Goal: Task Accomplishment & Management: Manage account settings

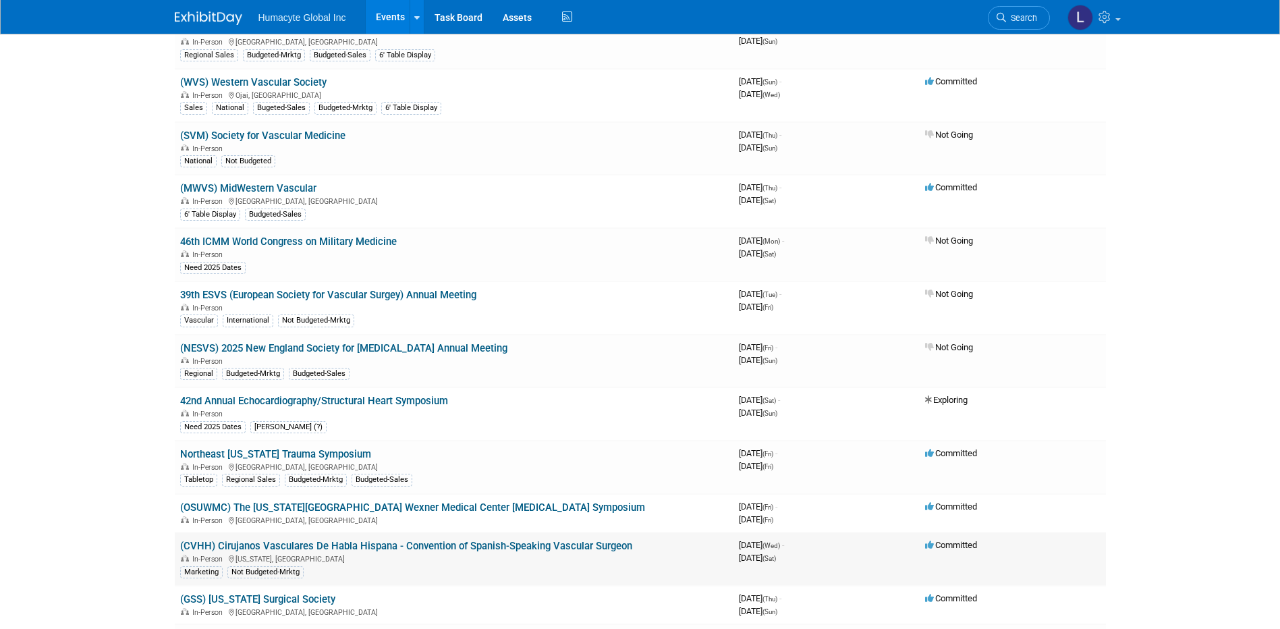
scroll to position [270, 0]
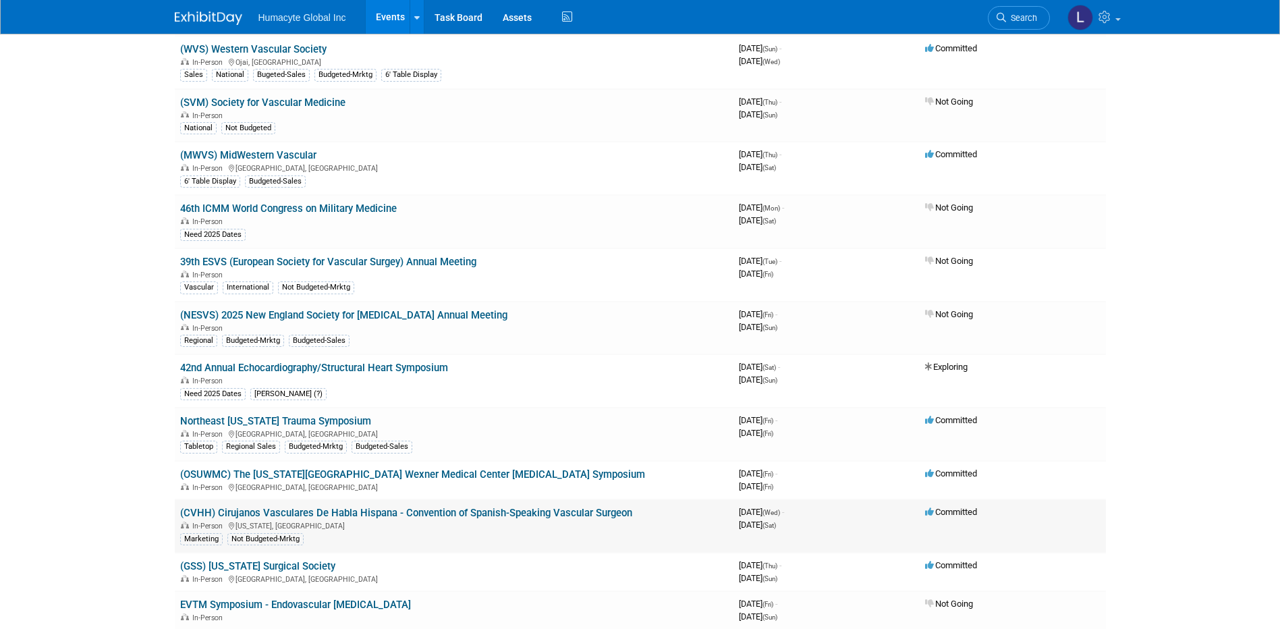
click at [269, 511] on link "(CVHH) Cirujanos Vasculares De Habla Hispana - Convention of Spanish-Speaking V…" at bounding box center [406, 513] width 452 height 12
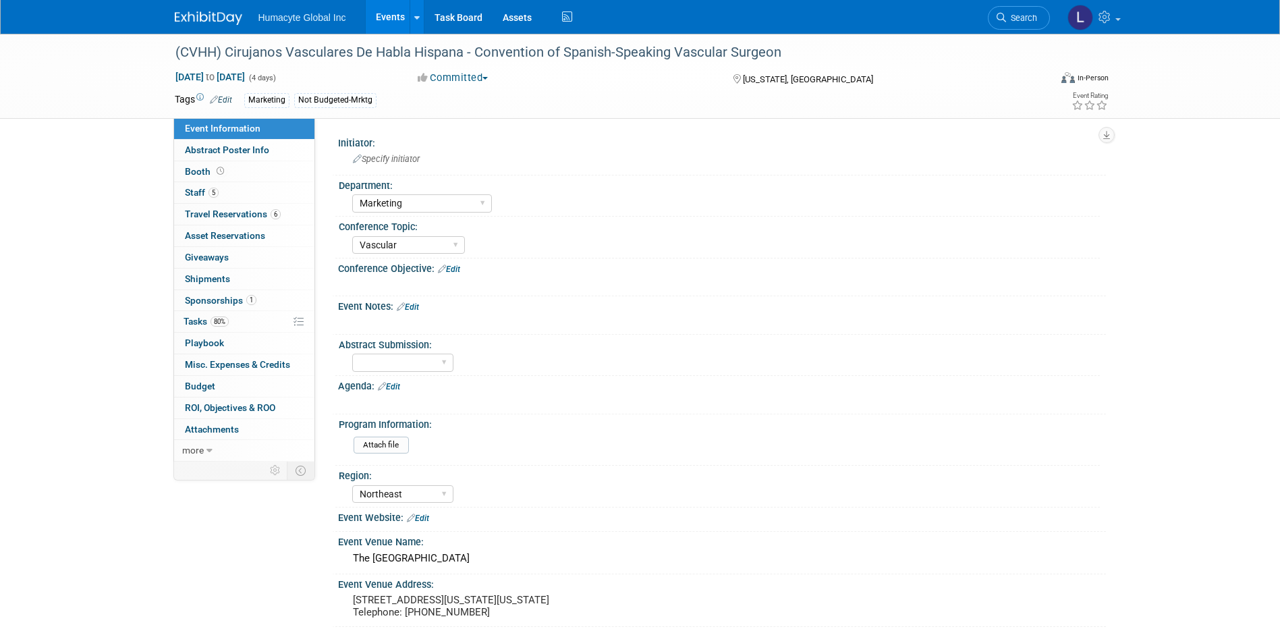
select select "Marketing"
select select "Vascular"
select select "Northeast"
click at [199, 317] on span "Tasks 80%" at bounding box center [206, 321] width 45 height 11
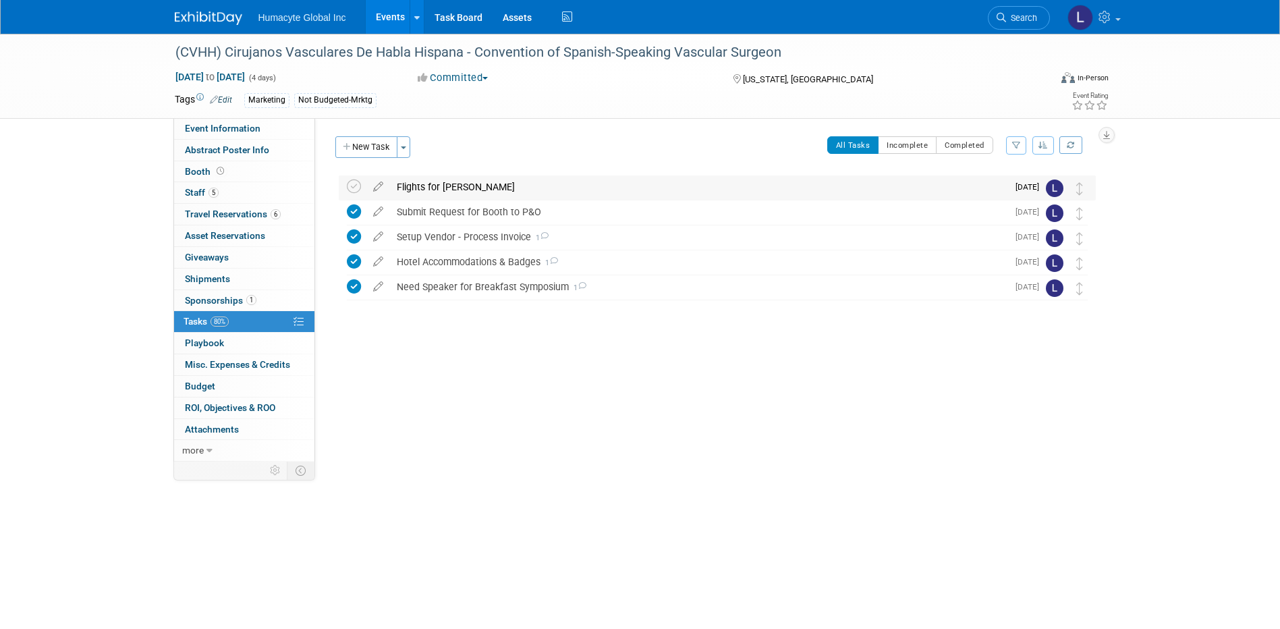
click at [468, 189] on div "Flights for Dr. Grandas" at bounding box center [699, 187] width 618 height 23
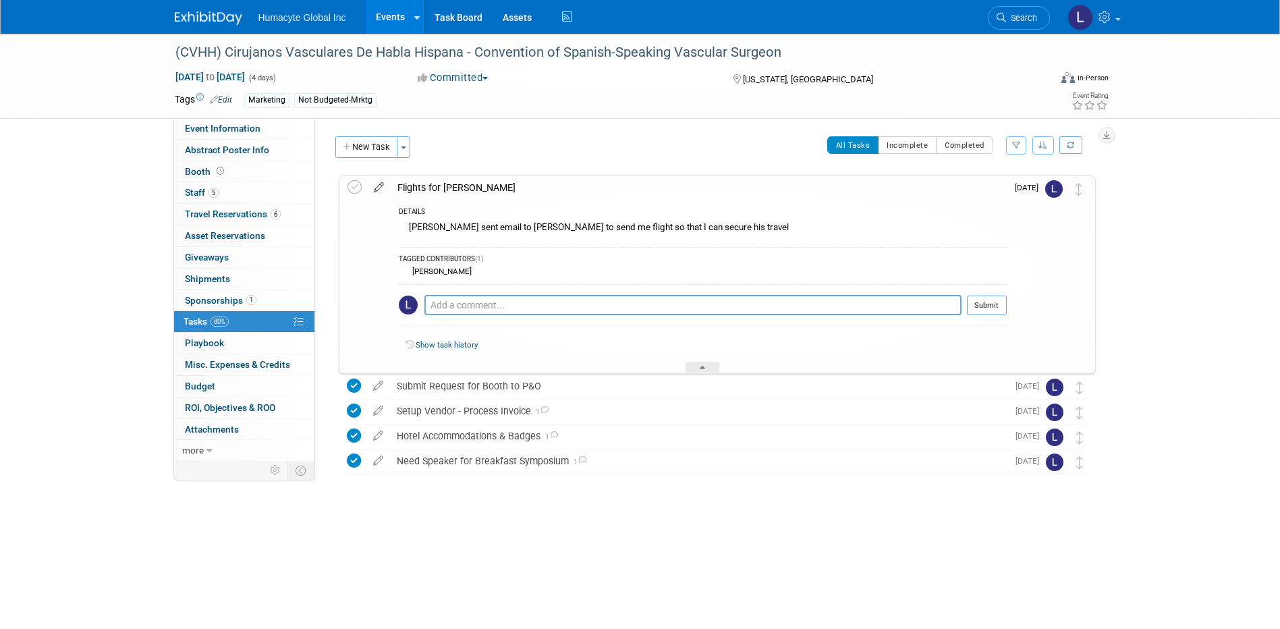
click at [374, 184] on icon at bounding box center [379, 184] width 24 height 17
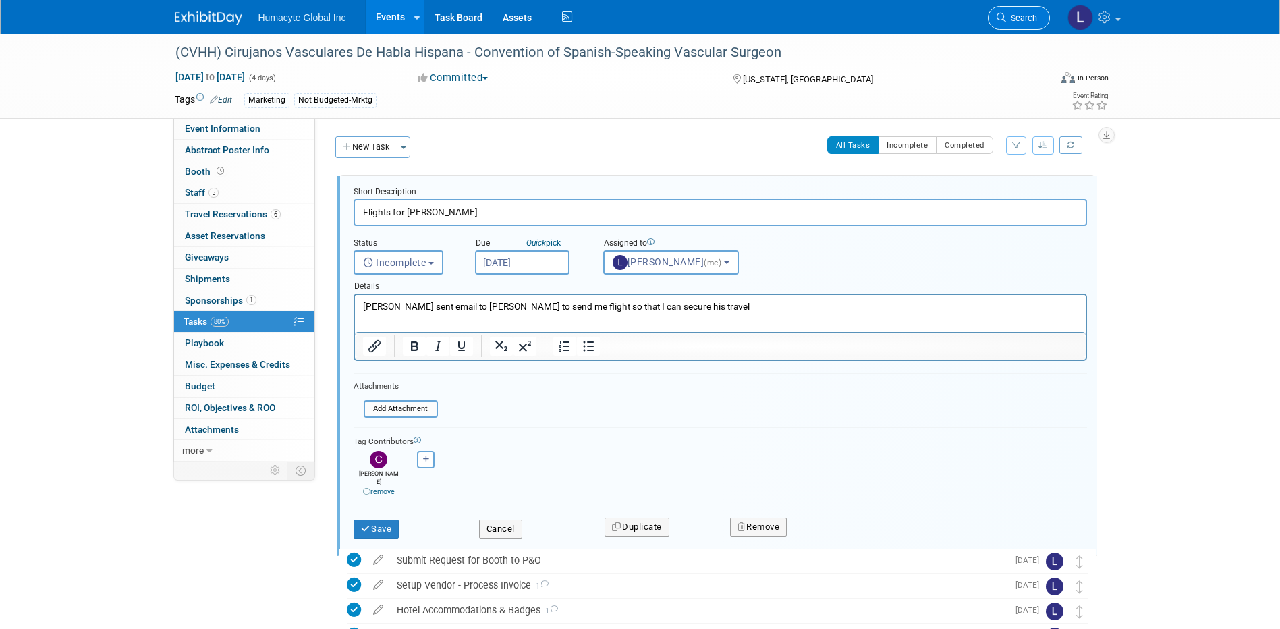
click at [1015, 8] on link "Search" at bounding box center [1019, 18] width 62 height 24
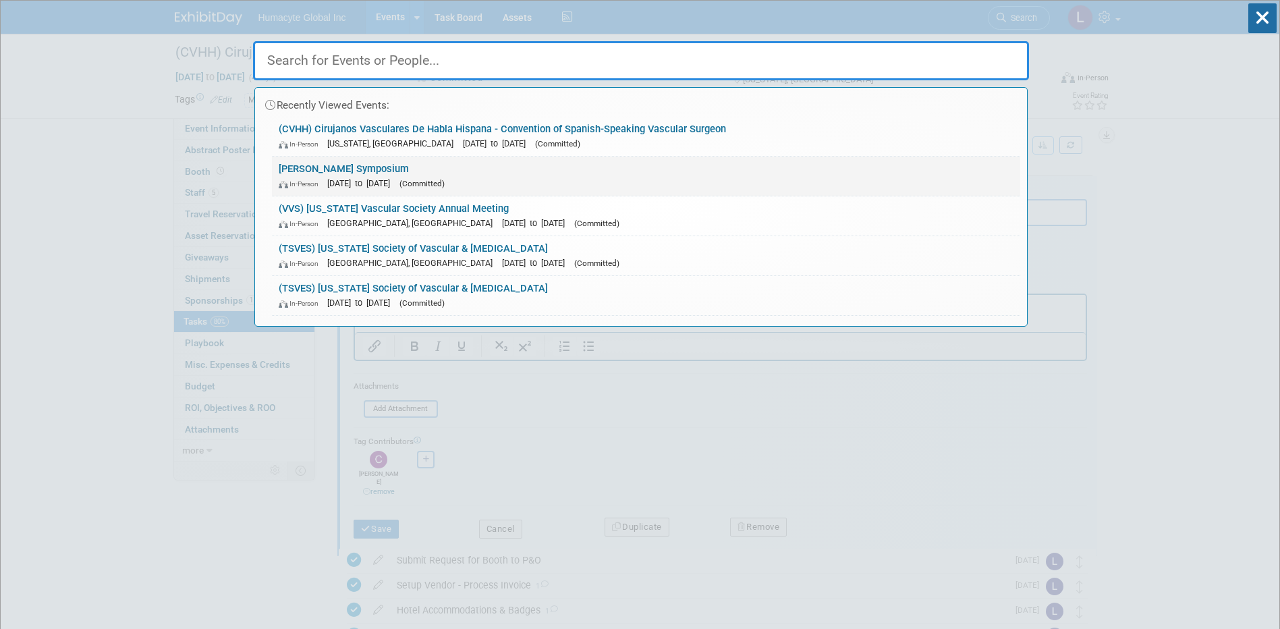
click at [348, 180] on span "[DATE] to [DATE]" at bounding box center [362, 183] width 70 height 10
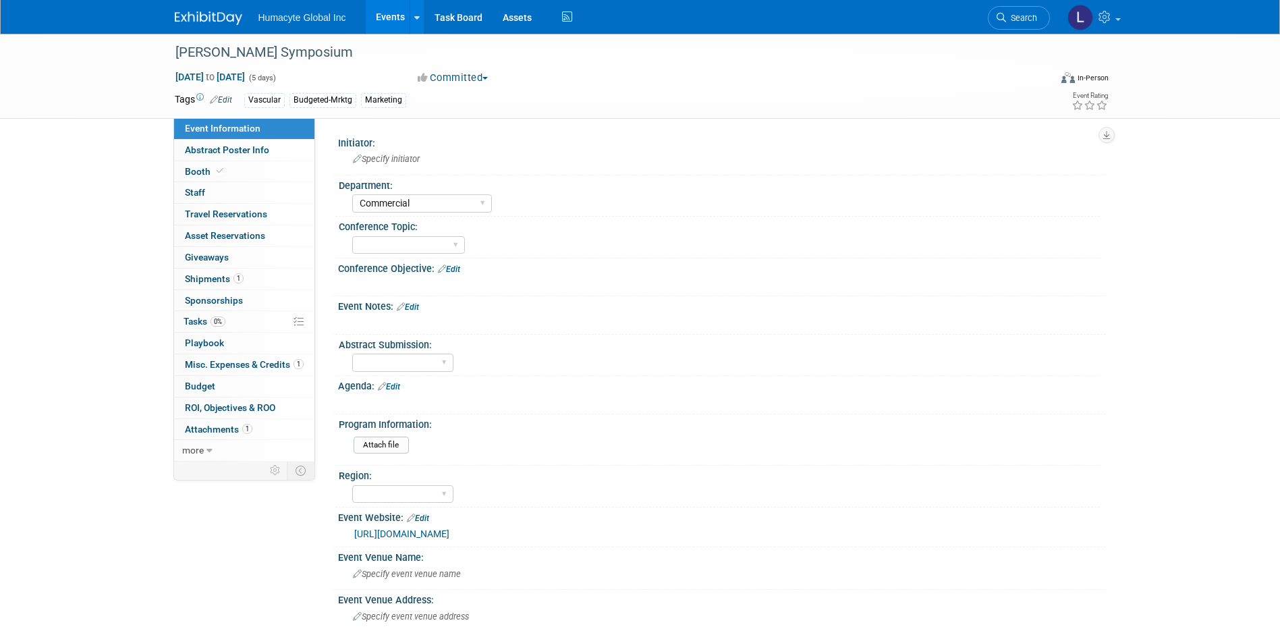
select select "Commercial"
click at [192, 320] on span "Tasks 0%" at bounding box center [205, 321] width 42 height 11
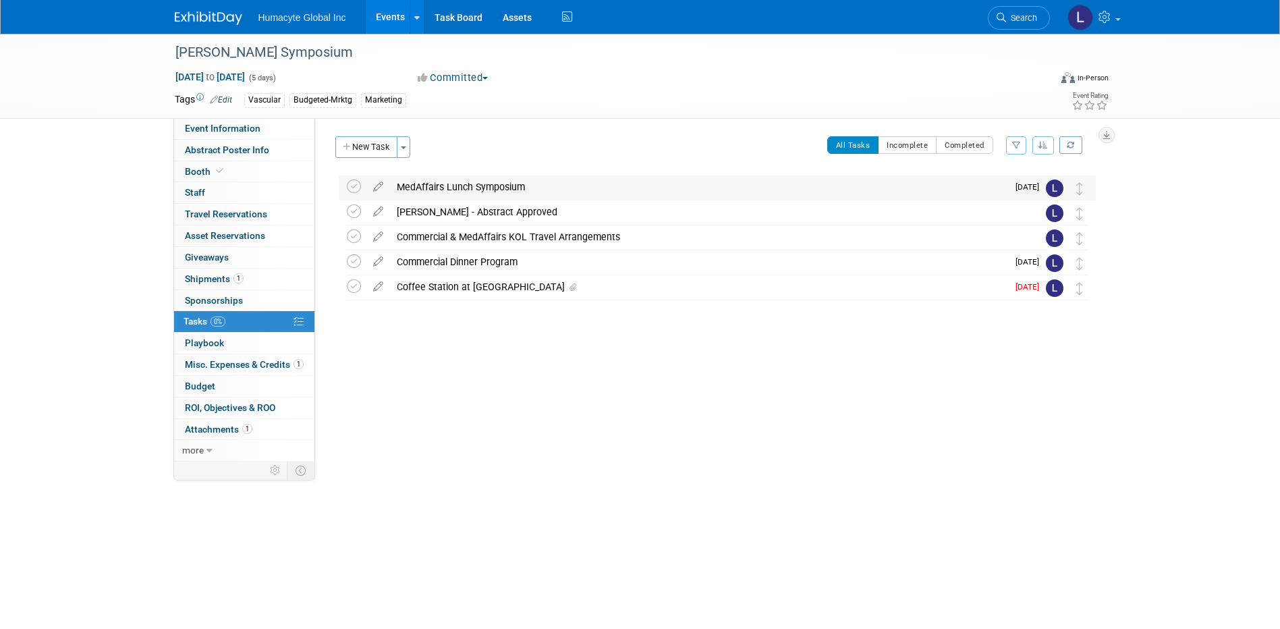
click at [452, 187] on div "MedAffairs Lunch Symposium" at bounding box center [699, 187] width 618 height 23
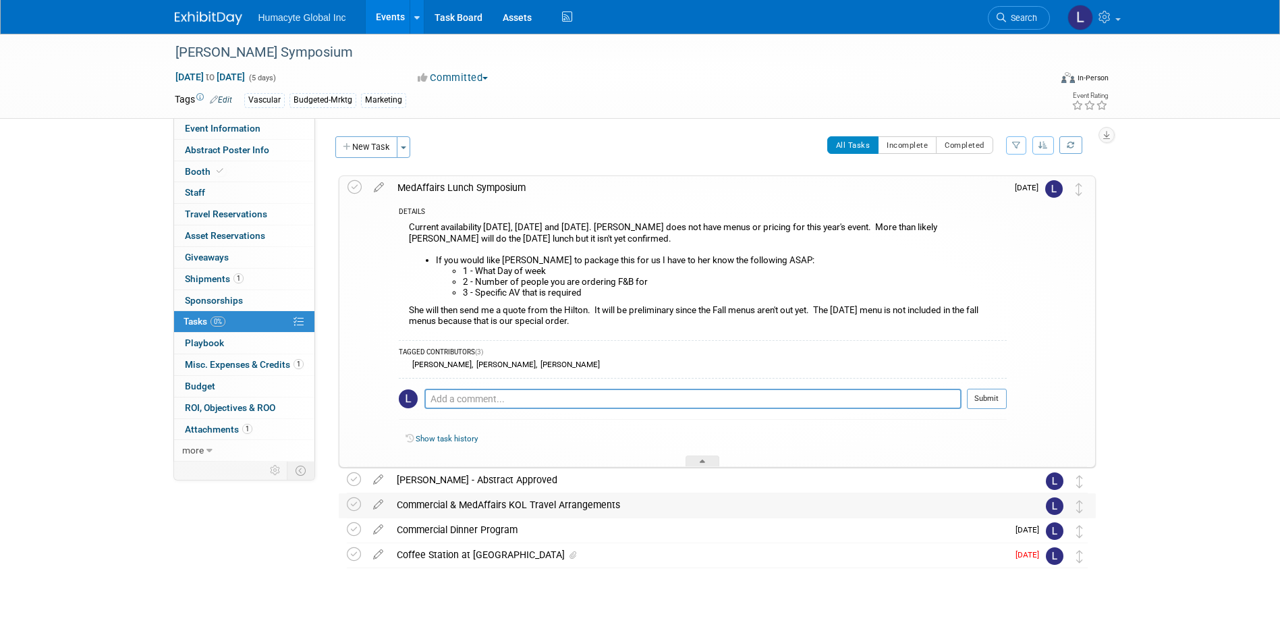
click at [525, 508] on div "Commercial & MedAffairs KOL Travel Arrangements" at bounding box center [704, 504] width 629 height 23
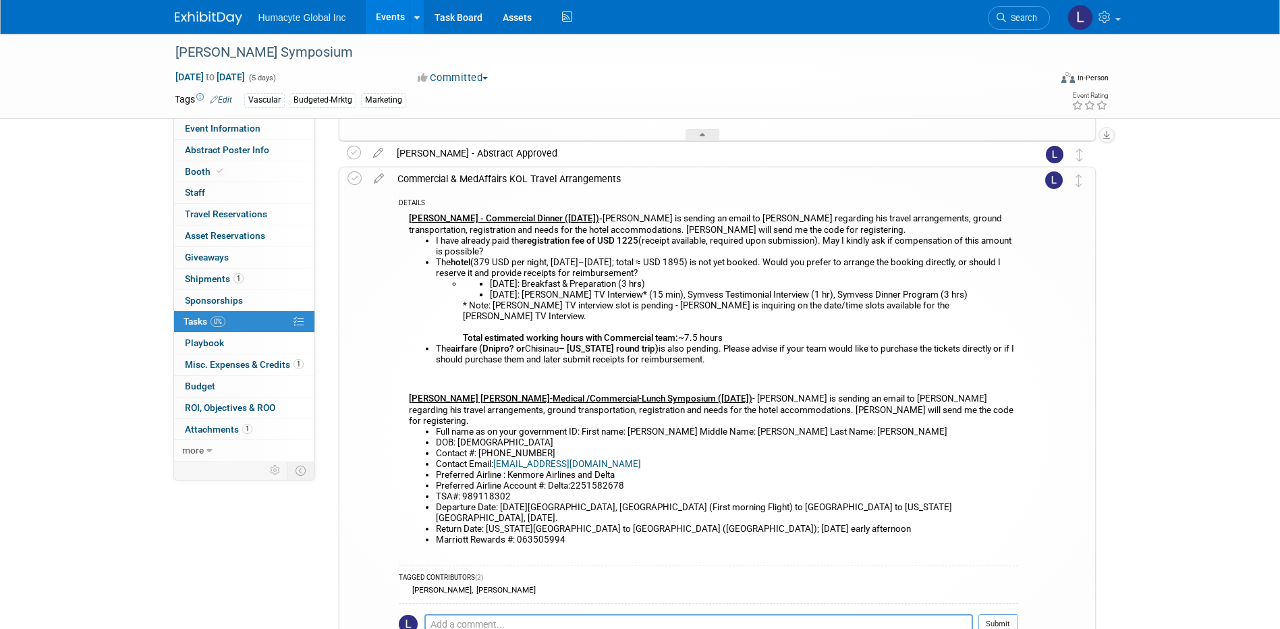
scroll to position [405, 0]
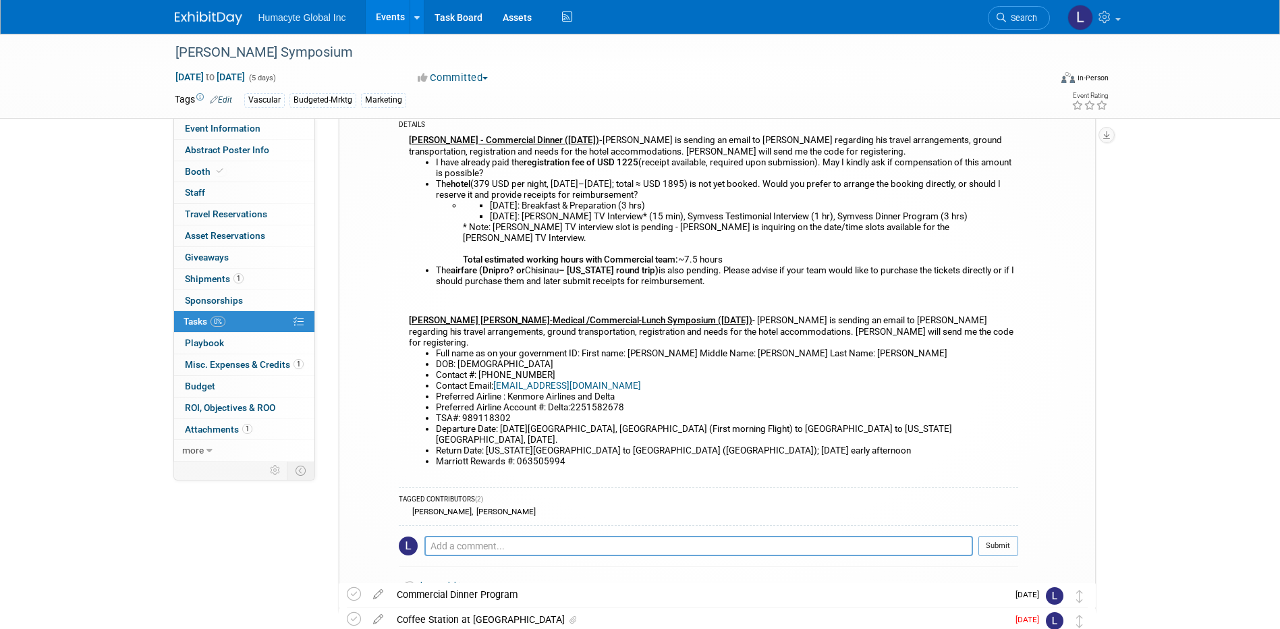
click at [568, 456] on li "Marriott Rewards #: 063505994" at bounding box center [727, 461] width 583 height 11
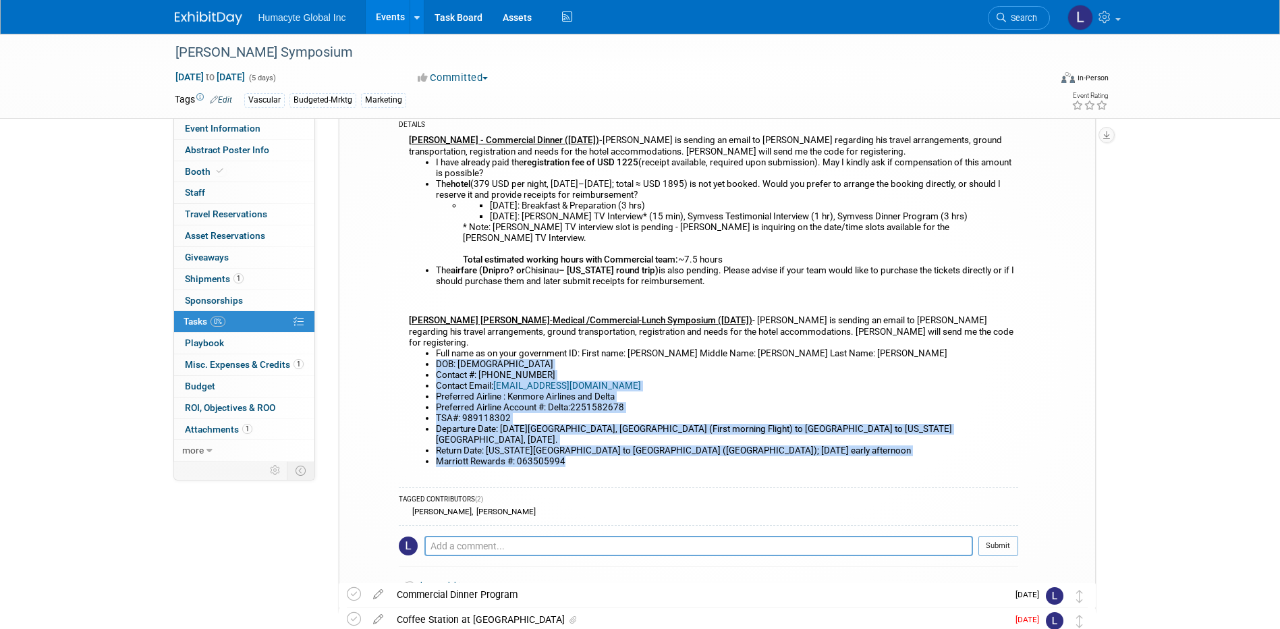
drag, startPoint x: 568, startPoint y: 428, endPoint x: 416, endPoint y: 348, distance: 172.4
click at [416, 348] on ul "Full name as on your government ID: First name: [PERSON_NAME] Middle Name: [PER…" at bounding box center [714, 407] width 610 height 119
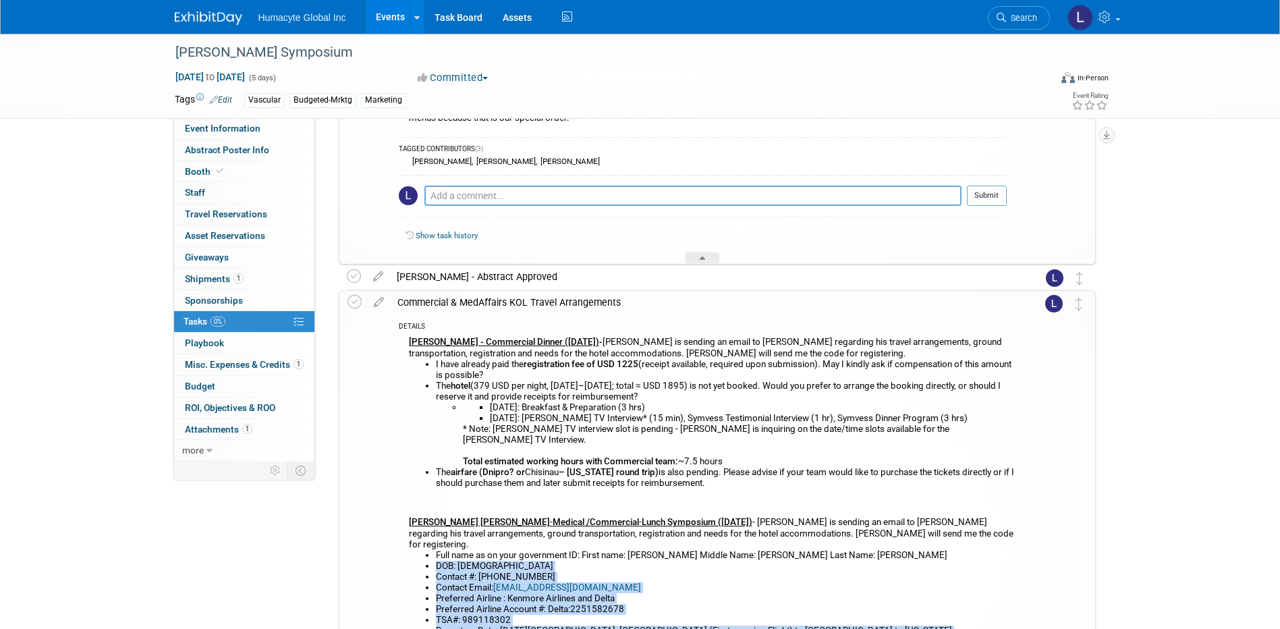
scroll to position [203, 0]
click at [375, 304] on icon at bounding box center [379, 300] width 24 height 17
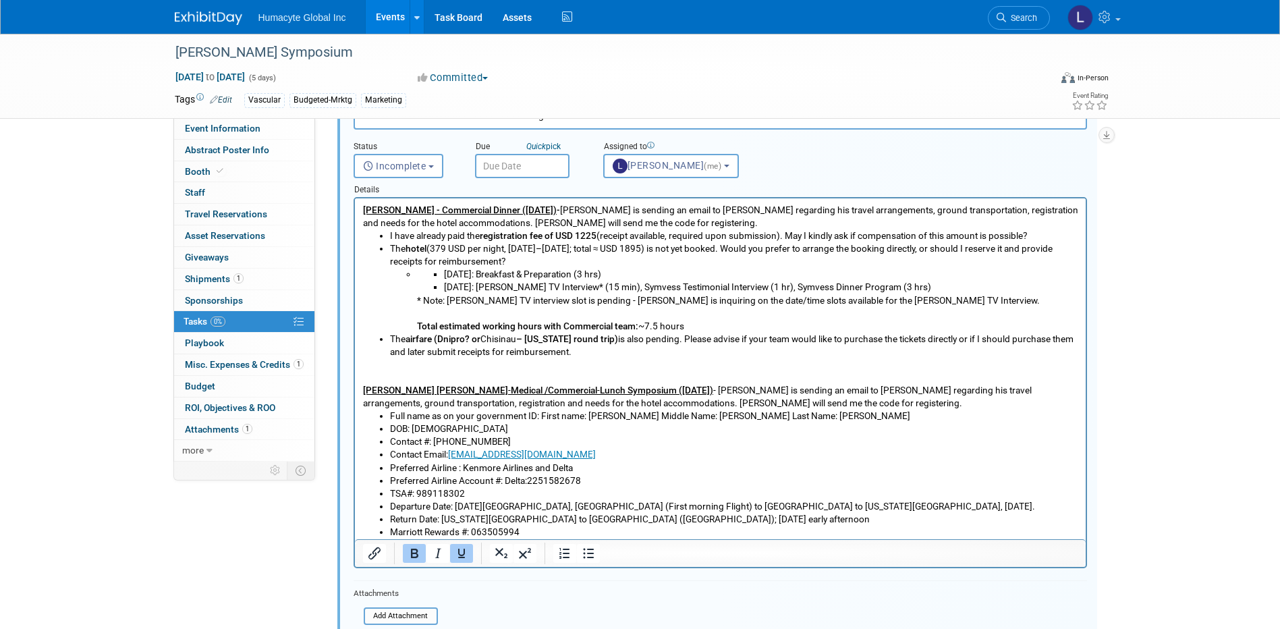
scroll to position [617, 0]
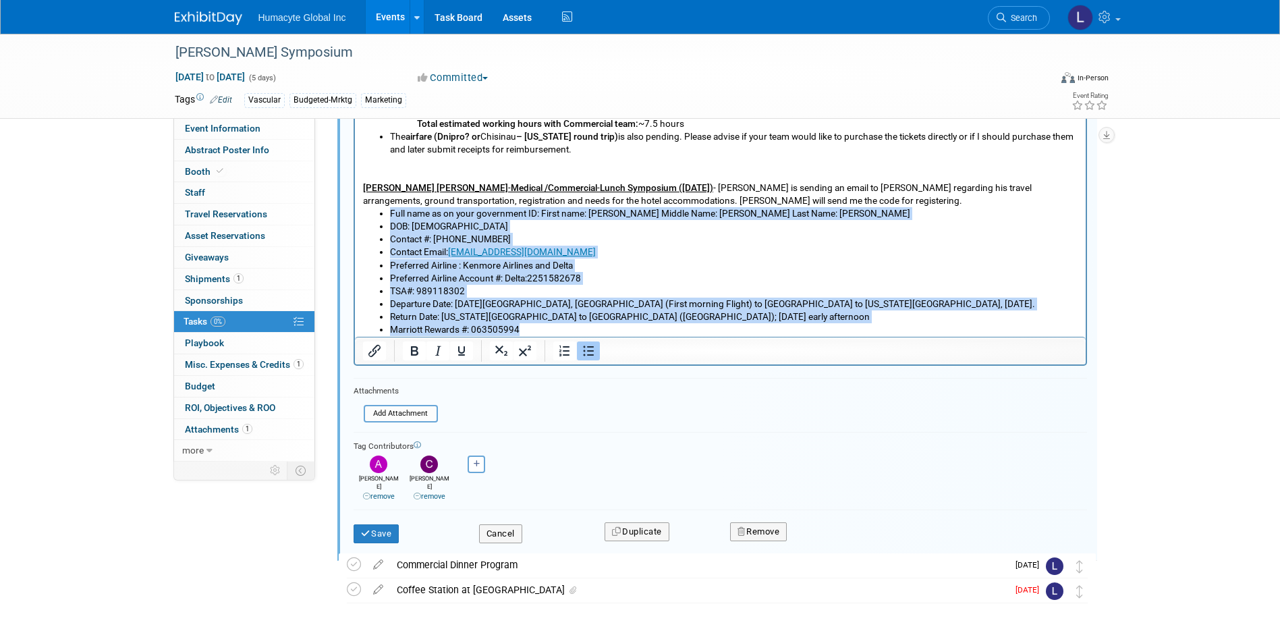
drag, startPoint x: 538, startPoint y: 333, endPoint x: 368, endPoint y: 208, distance: 211.0
click at [368, 208] on ul "Full name as on your government ID: First name: [PERSON_NAME] Middle Name: [PER…" at bounding box center [720, 272] width 716 height 129
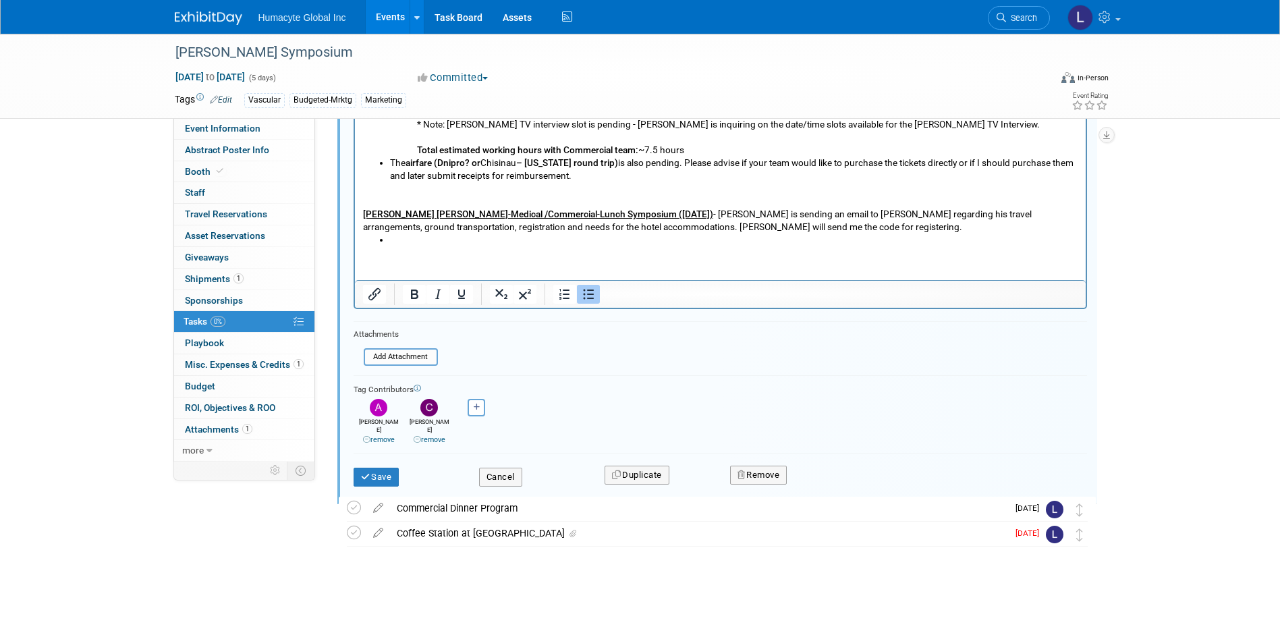
scroll to position [591, 0]
click at [370, 473] on icon "submit" at bounding box center [366, 477] width 11 height 9
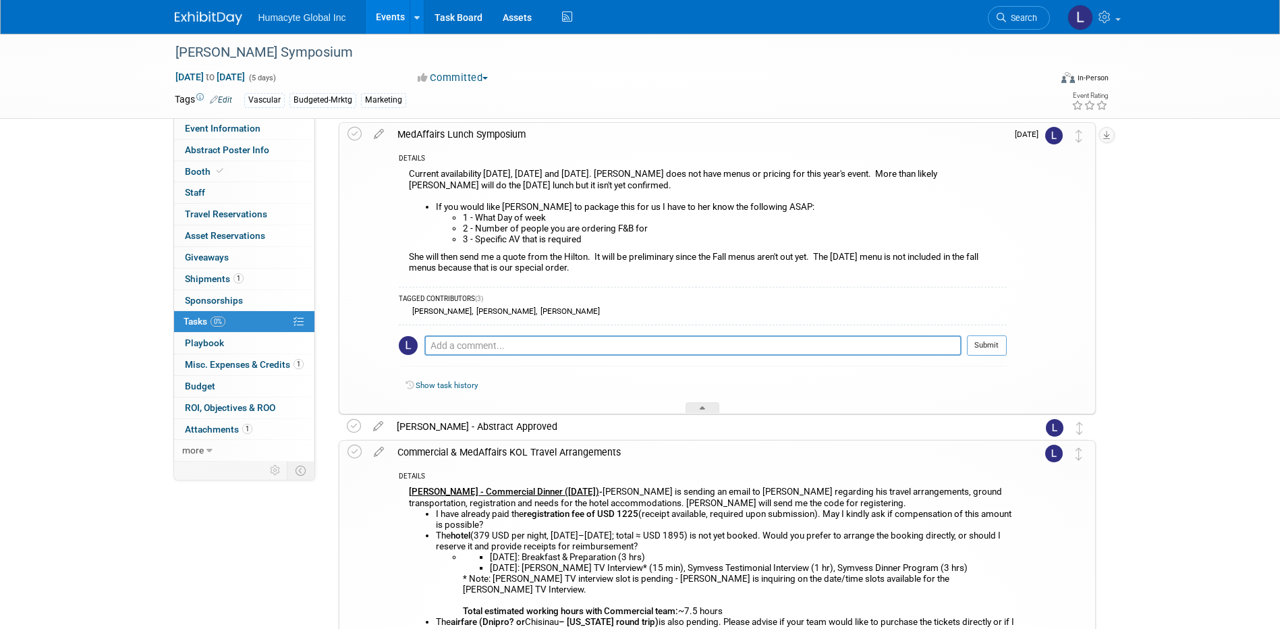
scroll to position [0, 0]
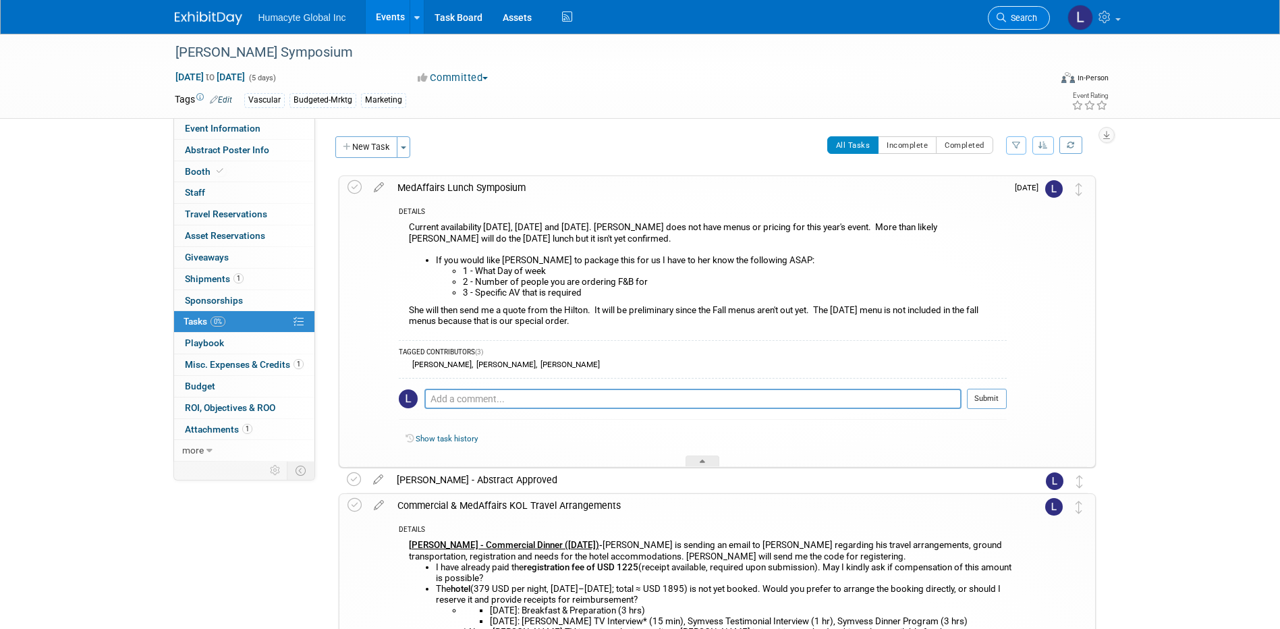
click at [1021, 17] on span "Search" at bounding box center [1021, 18] width 31 height 10
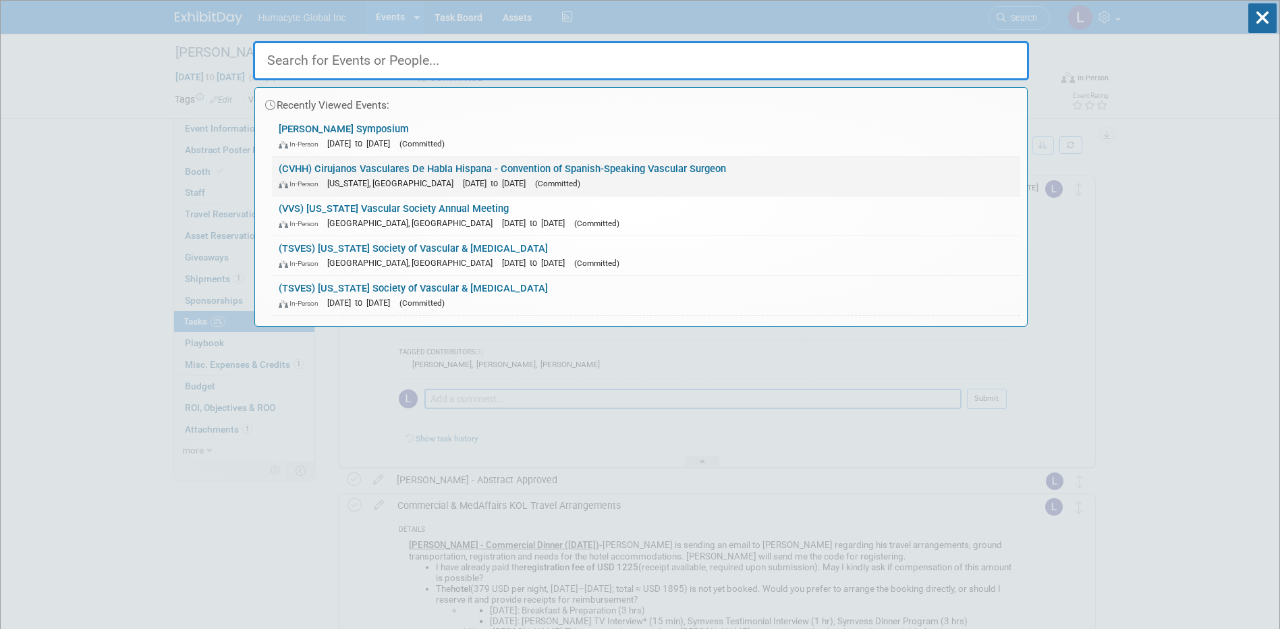
click at [302, 173] on link "(CVHH) Cirujanos Vasculares De Habla Hispana - Convention of Spanish-Speaking V…" at bounding box center [646, 176] width 749 height 39
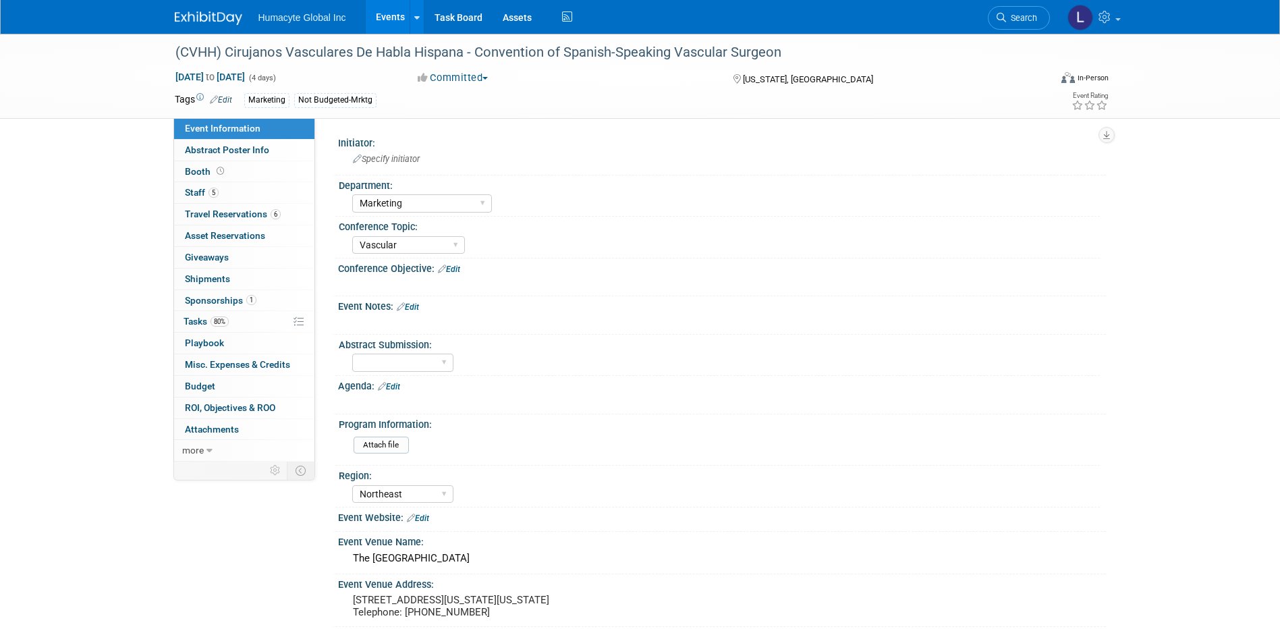
select select "Marketing"
select select "Vascular"
select select "Northeast"
click at [194, 319] on span "Tasks 80%" at bounding box center [206, 321] width 45 height 11
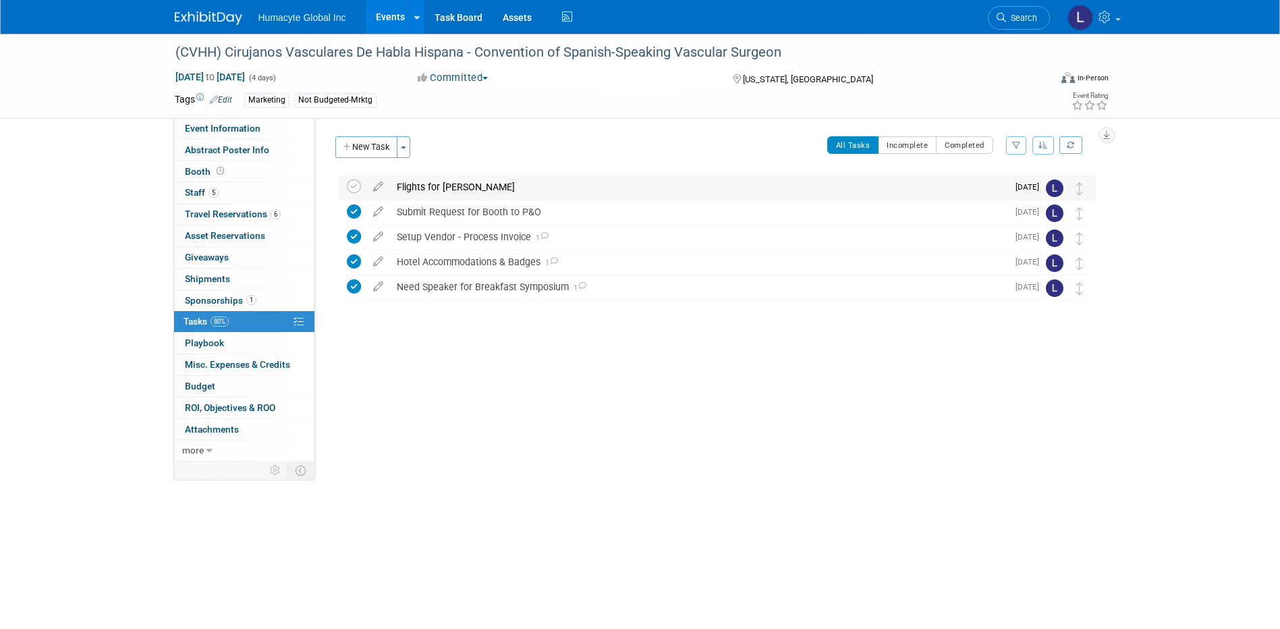
click at [438, 182] on div "Flights for [PERSON_NAME]" at bounding box center [699, 187] width 618 height 23
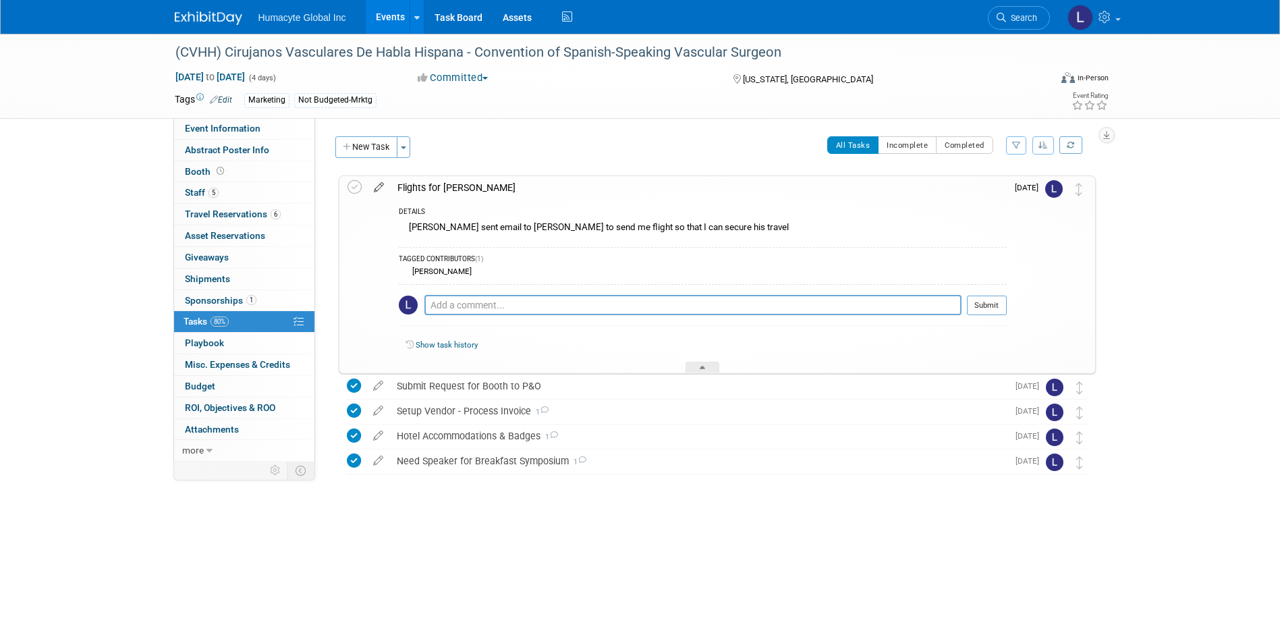
click at [375, 188] on icon at bounding box center [379, 184] width 24 height 17
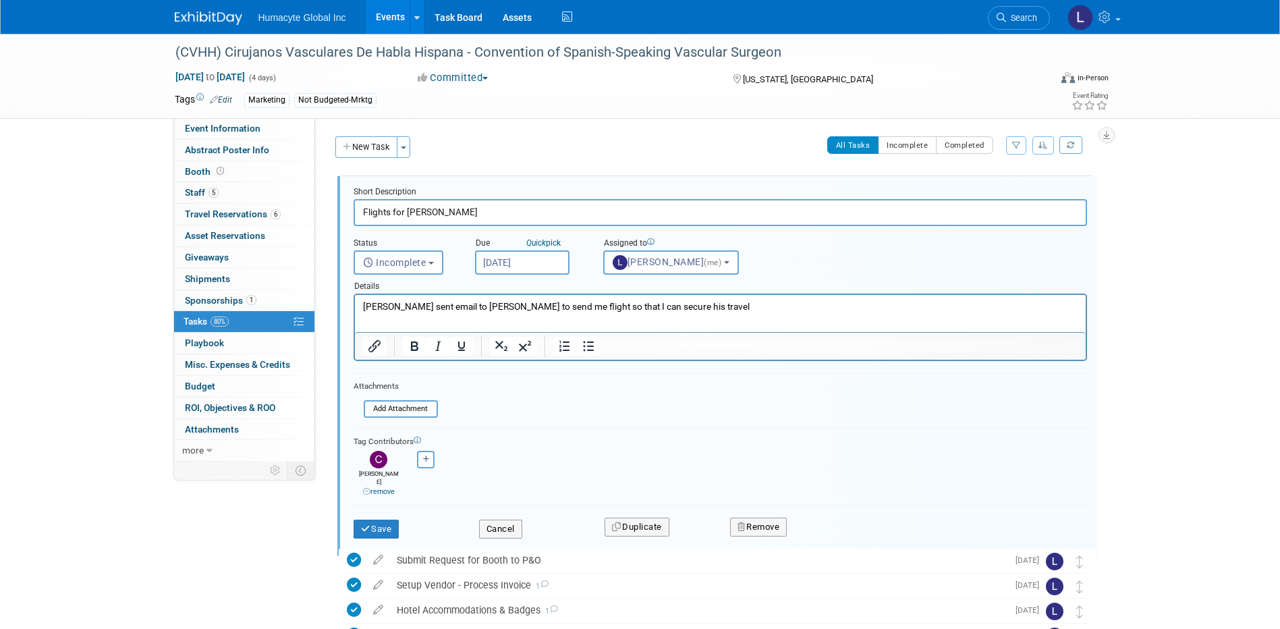
click at [699, 311] on p "[PERSON_NAME] sent email to [PERSON_NAME] to send me flight so that I can secur…" at bounding box center [720, 306] width 716 height 13
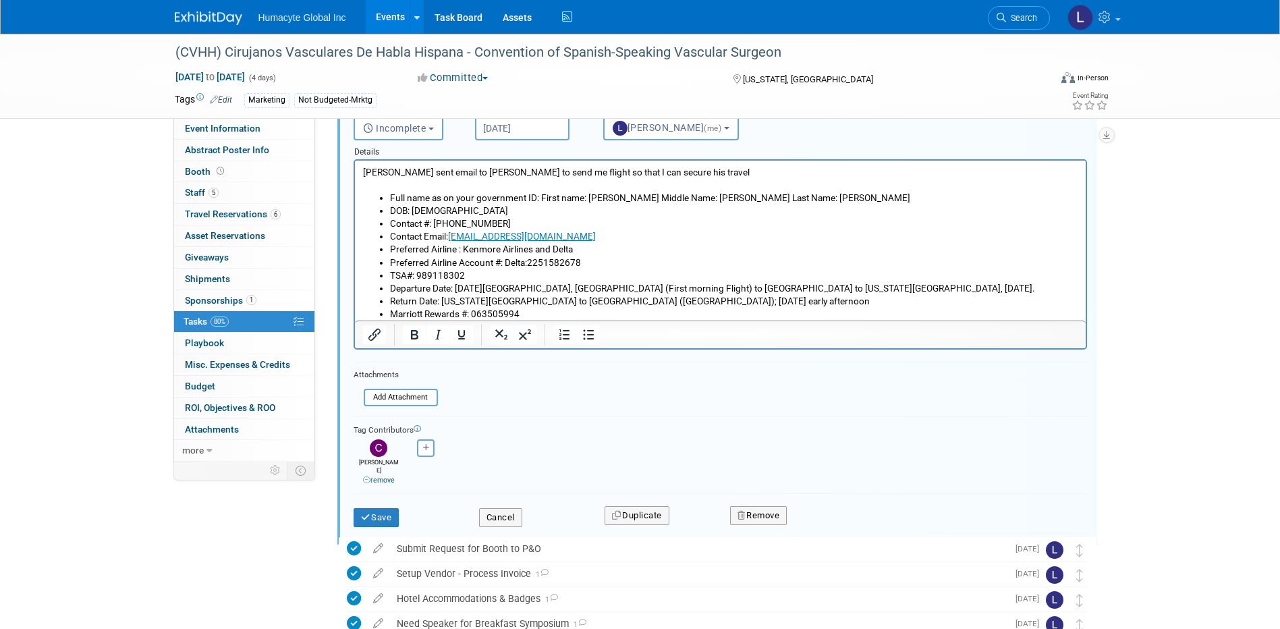
scroll to position [135, 0]
click at [375, 517] on button "Save" at bounding box center [377, 517] width 46 height 19
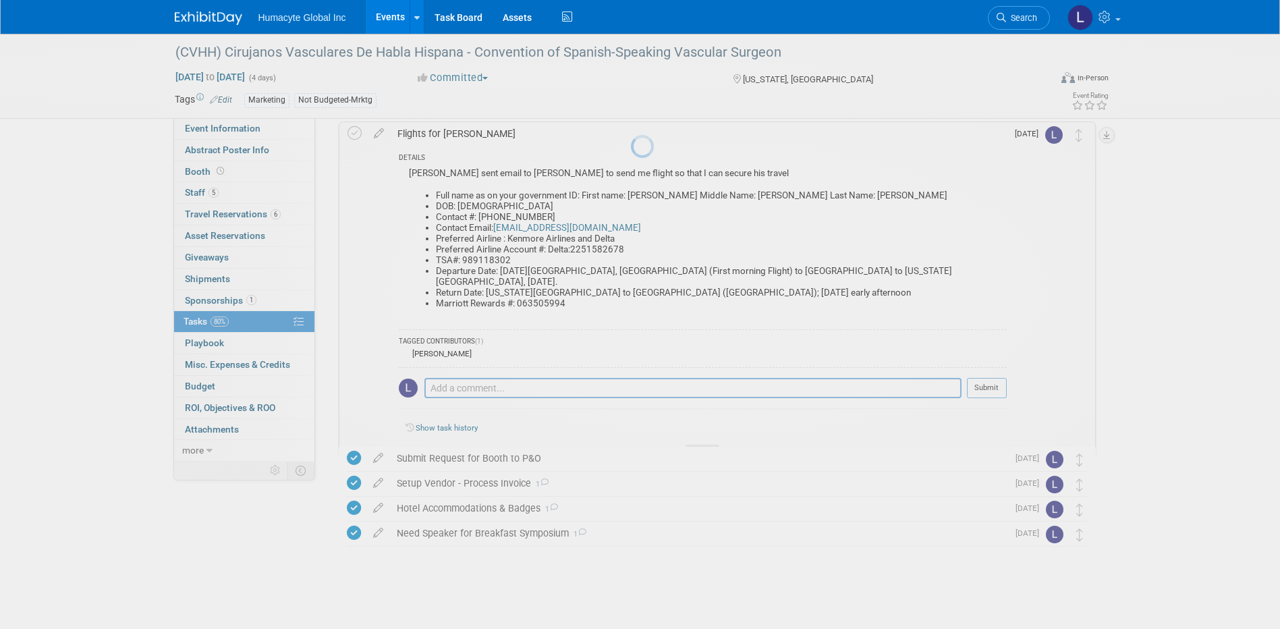
scroll to position [54, 0]
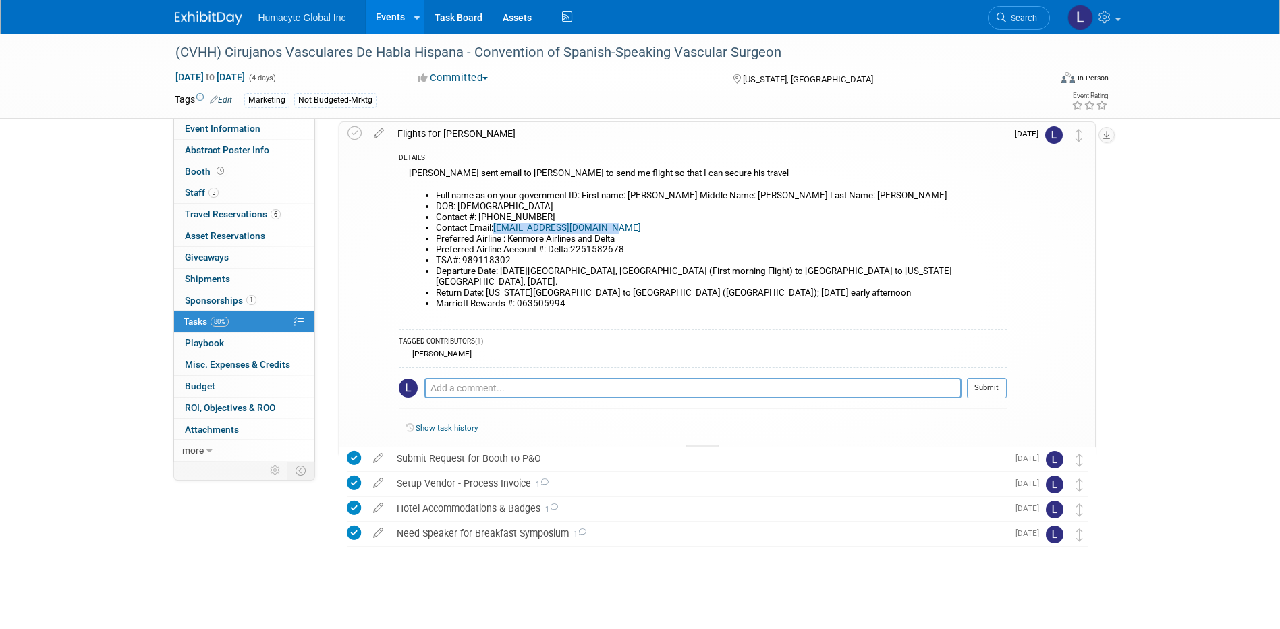
drag, startPoint x: 618, startPoint y: 232, endPoint x: 496, endPoint y: 229, distance: 121.5
click at [496, 229] on li "Contact Email: [EMAIL_ADDRESS][DOMAIN_NAME]" at bounding box center [721, 228] width 571 height 11
copy link "[EMAIL_ADDRESS][DOMAIN_NAME]"
drag, startPoint x: 518, startPoint y: 262, endPoint x: 461, endPoint y: 259, distance: 56.8
click at [461, 259] on li "TSA#: 989118302" at bounding box center [721, 260] width 571 height 11
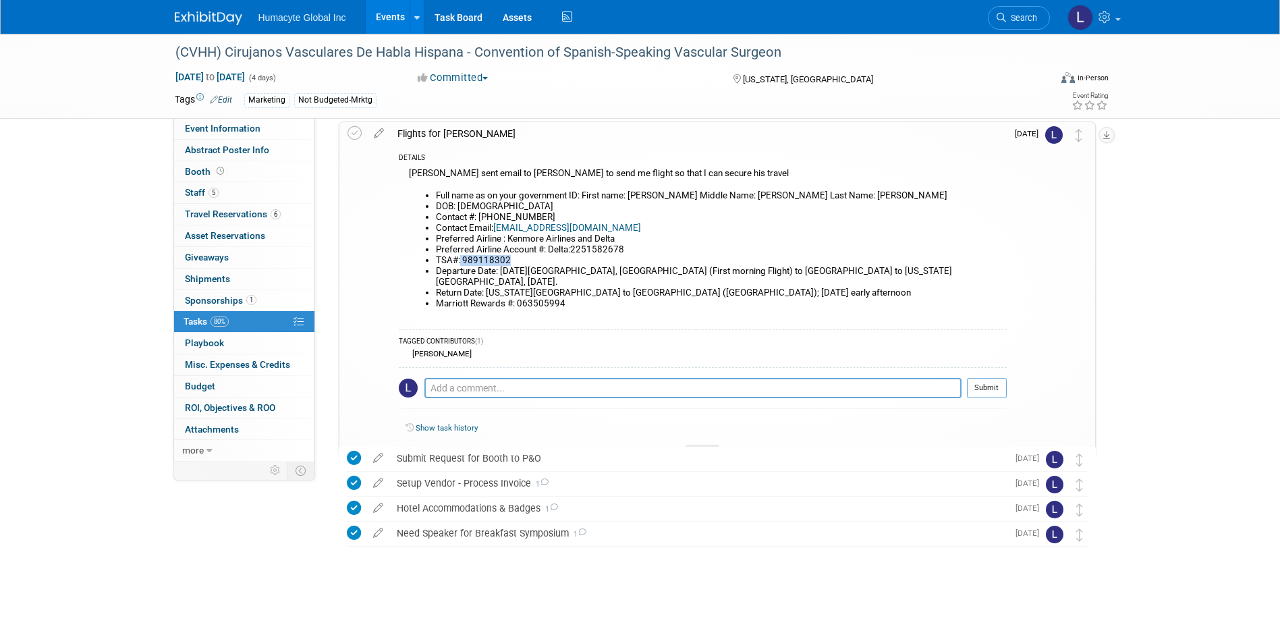
copy li "989118302"
click at [533, 215] on li "Contact #: [PHONE_NUMBER]" at bounding box center [721, 217] width 571 height 11
drag, startPoint x: 533, startPoint y: 215, endPoint x: 479, endPoint y: 213, distance: 53.4
click at [479, 213] on li "Contact #: [PHONE_NUMBER]" at bounding box center [721, 217] width 571 height 11
copy li "8659244832"
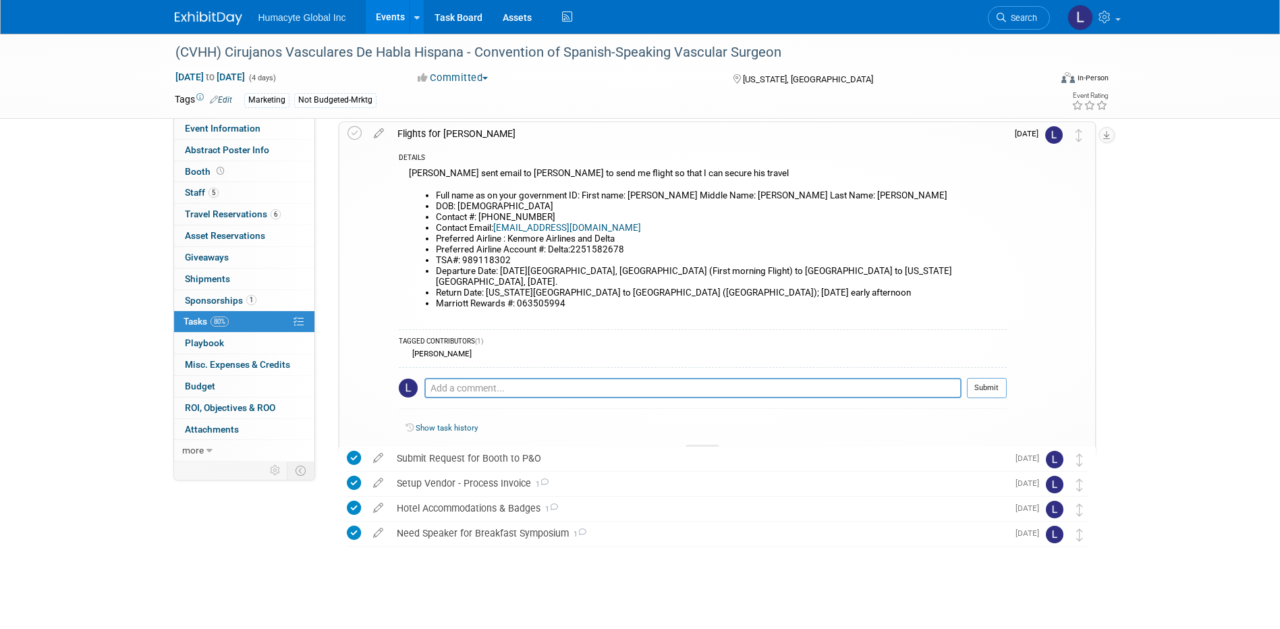
click at [511, 259] on li "TSA#: 989118302" at bounding box center [721, 260] width 571 height 11
drag, startPoint x: 511, startPoint y: 259, endPoint x: 461, endPoint y: 264, distance: 50.2
click at [461, 264] on li "TSA#: 989118302" at bounding box center [721, 260] width 571 height 11
copy li "989118302"
drag, startPoint x: 531, startPoint y: 217, endPoint x: 481, endPoint y: 215, distance: 50.0
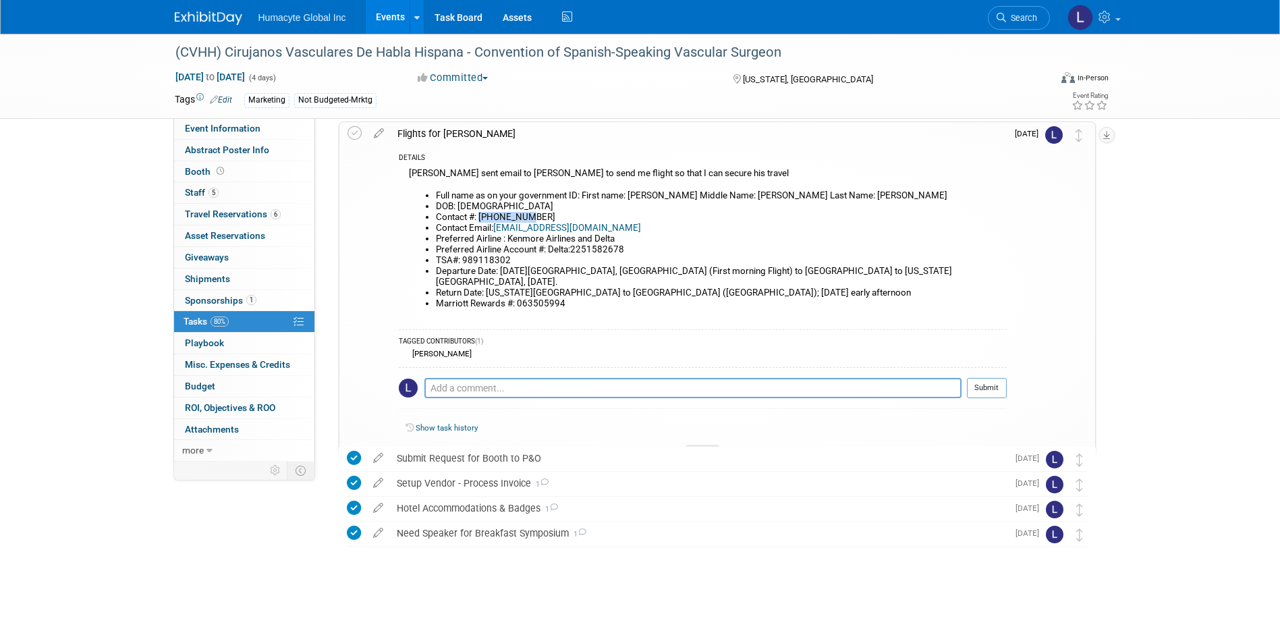
click at [481, 215] on li "Contact #: [PHONE_NUMBER]" at bounding box center [721, 217] width 571 height 11
copy li "8659244832"
drag, startPoint x: 516, startPoint y: 261, endPoint x: 463, endPoint y: 265, distance: 52.8
click at [463, 265] on li "TSA#: 989118302" at bounding box center [721, 260] width 571 height 11
copy li "989118302"
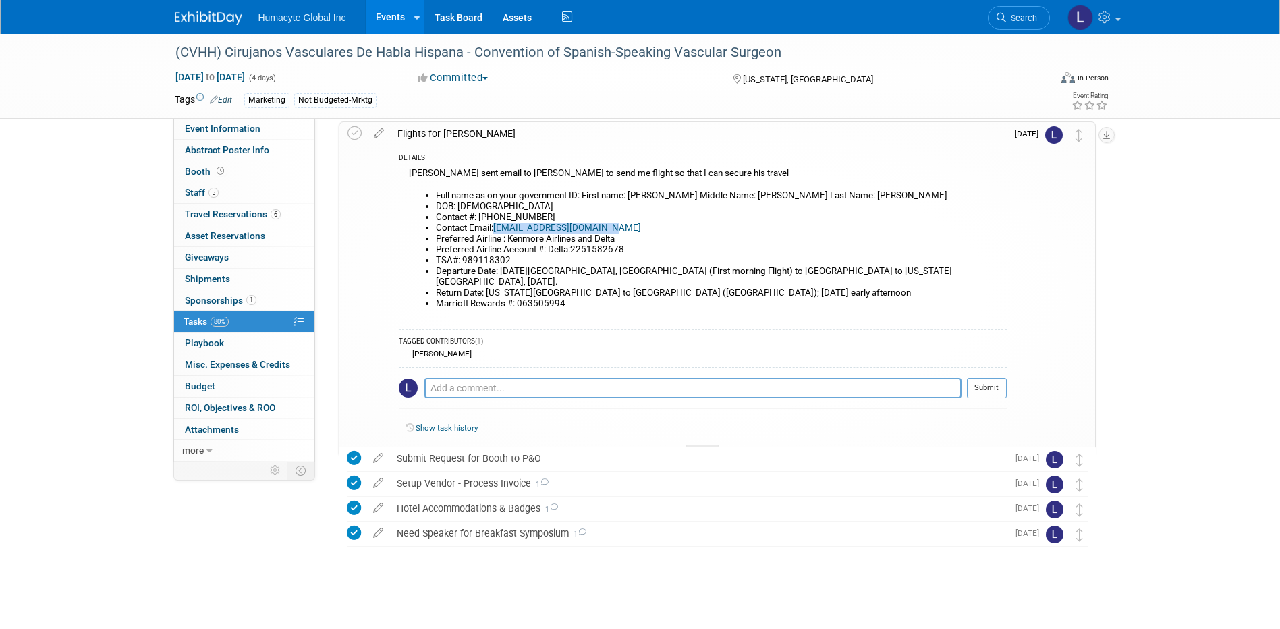
drag, startPoint x: 614, startPoint y: 230, endPoint x: 495, endPoint y: 230, distance: 118.1
click at [495, 230] on li "Contact Email: [EMAIL_ADDRESS][DOMAIN_NAME]" at bounding box center [721, 228] width 571 height 11
copy link "[EMAIL_ADDRESS][DOMAIN_NAME]"
click at [362, 294] on td at bounding box center [358, 288] width 20 height 333
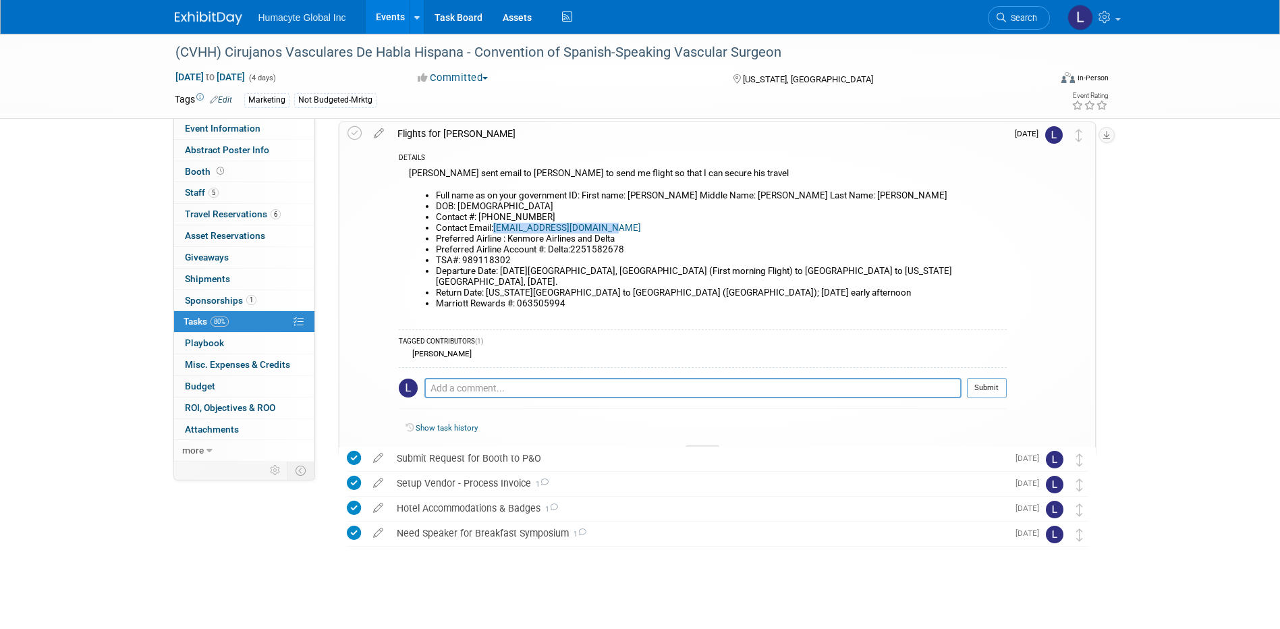
click at [827, 223] on li "Contact Email: [EMAIL_ADDRESS][DOMAIN_NAME]" at bounding box center [721, 228] width 571 height 11
drag, startPoint x: 516, startPoint y: 258, endPoint x: 464, endPoint y: 258, distance: 52.0
click at [464, 258] on li "TSA#: 989118302" at bounding box center [721, 260] width 571 height 11
copy li "989118302"
drag, startPoint x: 611, startPoint y: 359, endPoint x: 609, endPoint y: 387, distance: 28.4
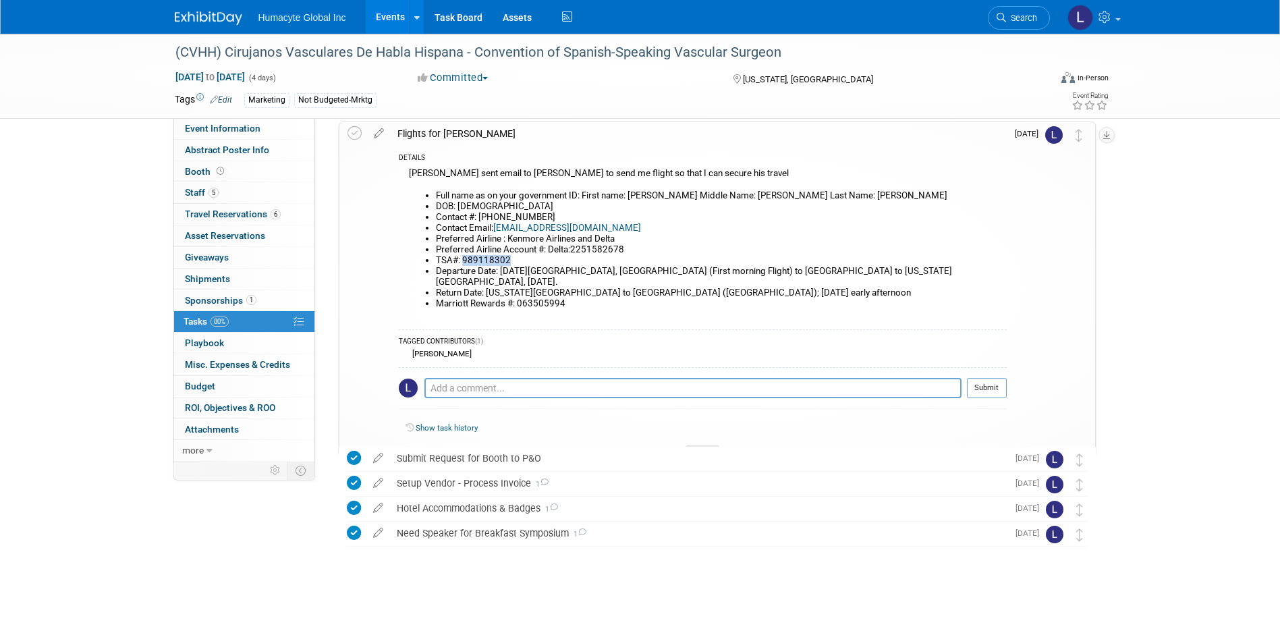
click at [611, 367] on div "Pro tip: Press Ctrl-Enter to submit comment. Submit" at bounding box center [703, 391] width 608 height 49
click at [608, 398] on div "Pro tip: Press Ctrl-Enter to submit comment." at bounding box center [693, 403] width 537 height 10
click at [587, 367] on div "Pro tip: Press Ctrl-Enter to submit comment. Submit" at bounding box center [703, 391] width 608 height 49
click at [577, 378] on textarea at bounding box center [693, 388] width 537 height 20
type textarea "A"
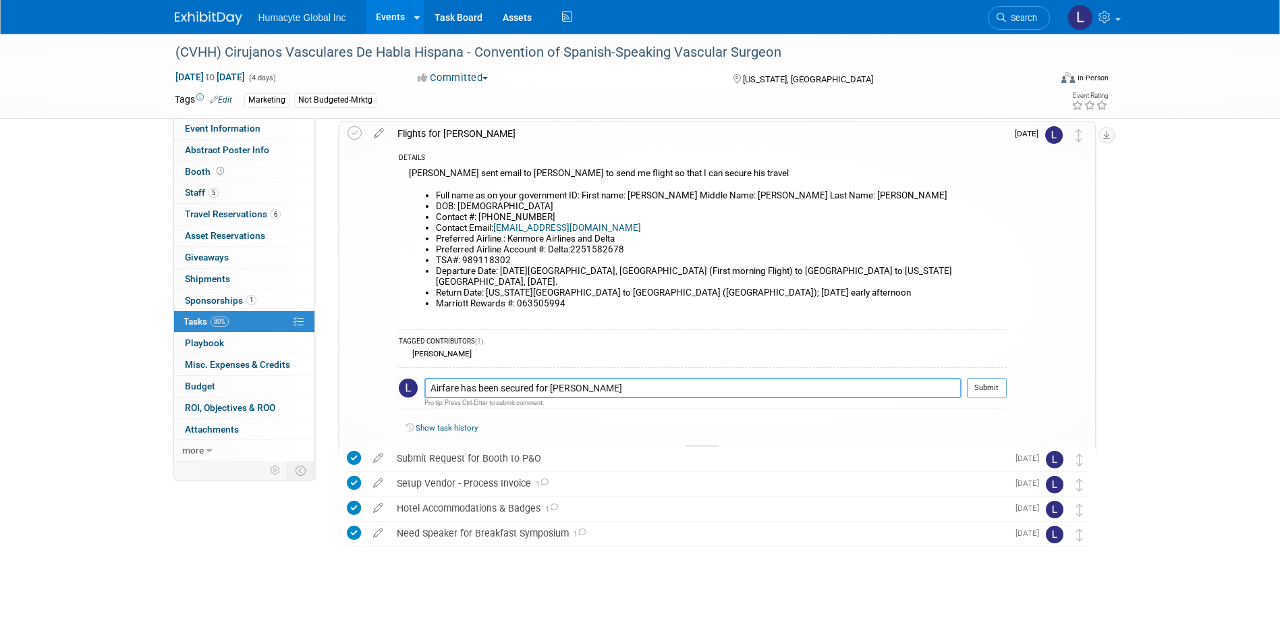
type textarea "Airfare has been secured for [PERSON_NAME]"
click at [986, 378] on button "Submit" at bounding box center [987, 388] width 40 height 20
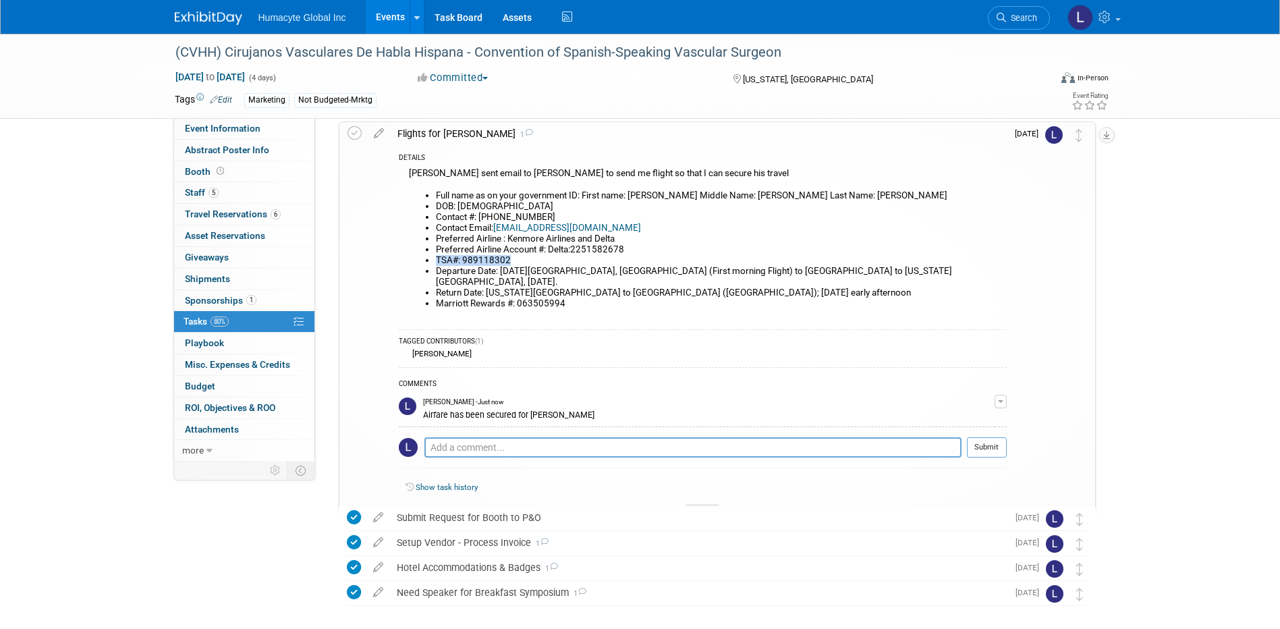
drag, startPoint x: 508, startPoint y: 259, endPoint x: 432, endPoint y: 262, distance: 75.6
click at [432, 262] on ul "Full name as on your government ID: First name: [PERSON_NAME] Middle Name: [PER…" at bounding box center [708, 249] width 598 height 119
copy li "TSA#: 989118302"
click at [355, 132] on icon at bounding box center [355, 133] width 14 height 14
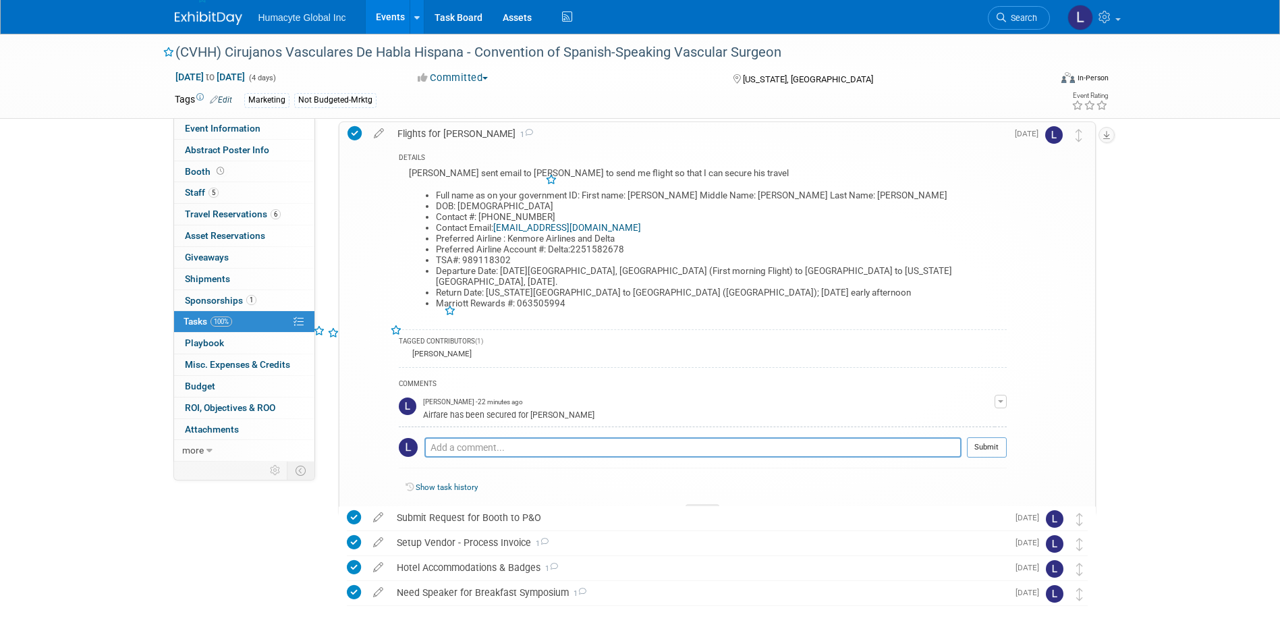
click at [1177, 269] on div "(CVHH) Cirujanos Vasculares De Habla Hispana - Convention of Spanish-Speaking V…" at bounding box center [640, 334] width 1280 height 709
click at [209, 508] on div "Event Information Event Info Abstract Poster Info Abstract Poster Info Booth Bo…" at bounding box center [641, 321] width 952 height 682
drag, startPoint x: 566, startPoint y: 294, endPoint x: 517, endPoint y: 288, distance: 49.6
click at [517, 298] on li "Marriott Rewards #: 063505994" at bounding box center [721, 303] width 571 height 11
copy li "063505994"
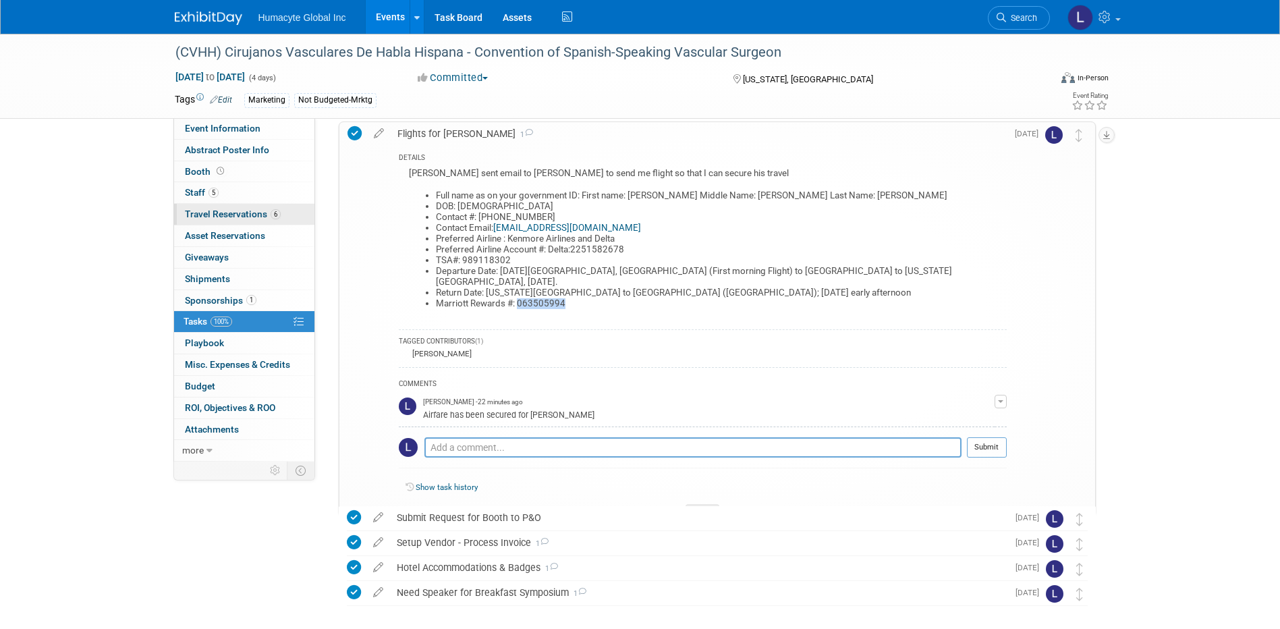
click at [218, 211] on span "Travel Reservations 6" at bounding box center [233, 214] width 96 height 11
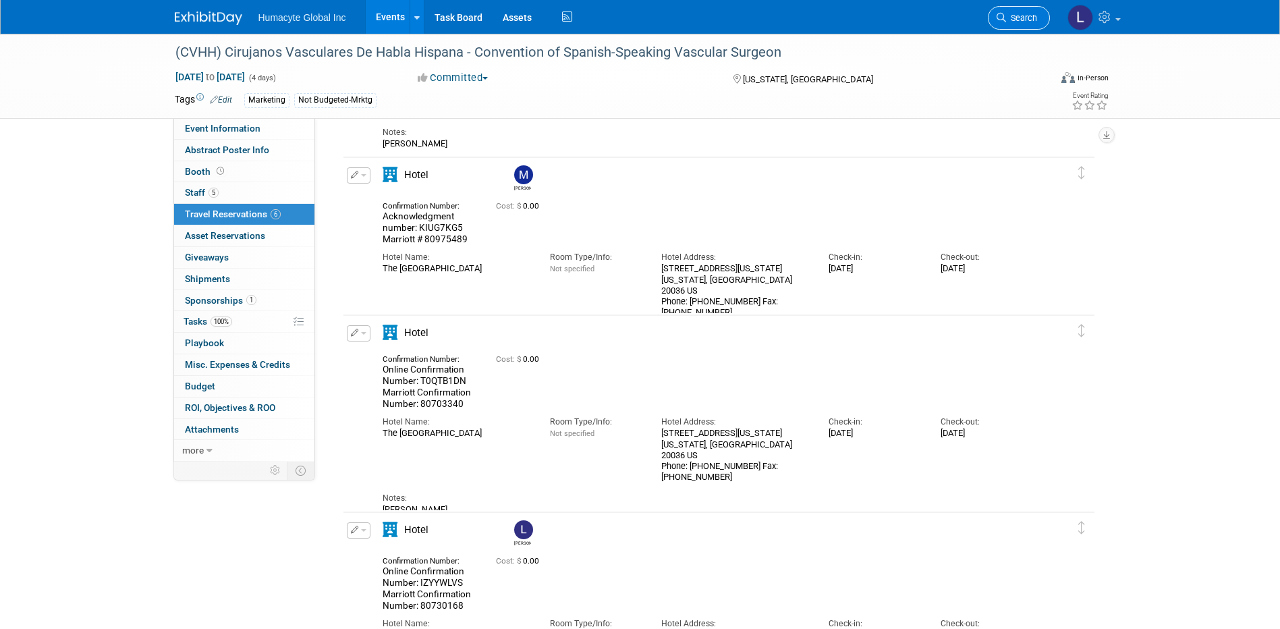
scroll to position [405, 0]
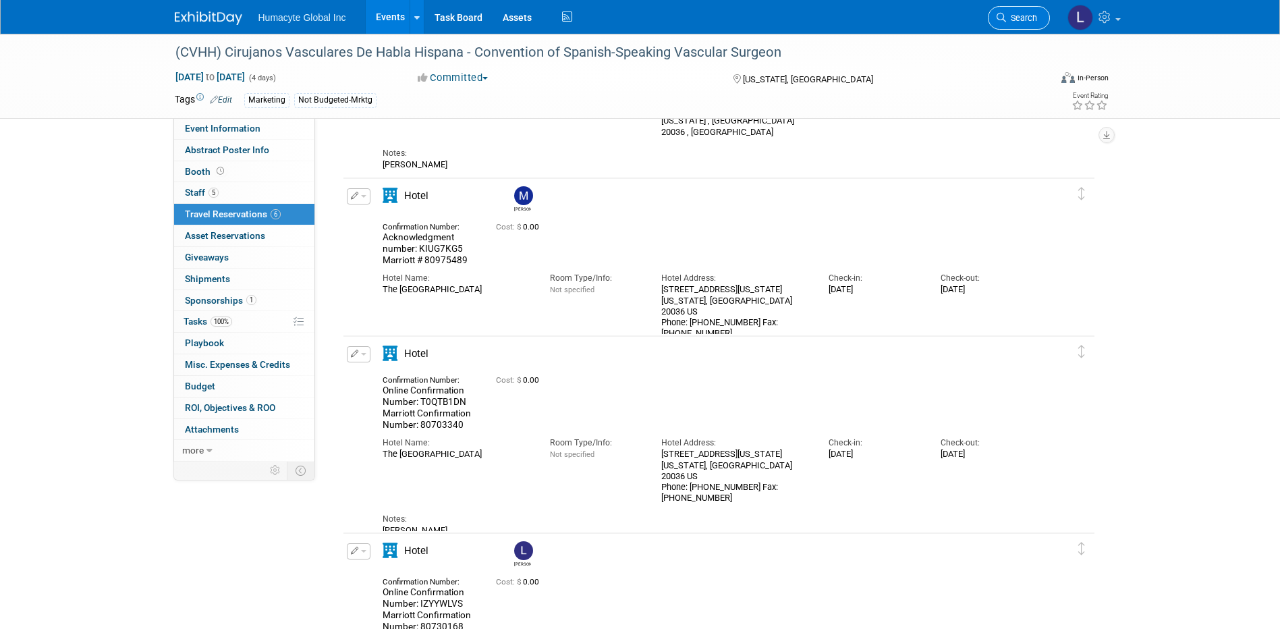
click at [1030, 18] on span "Search" at bounding box center [1021, 18] width 31 height 10
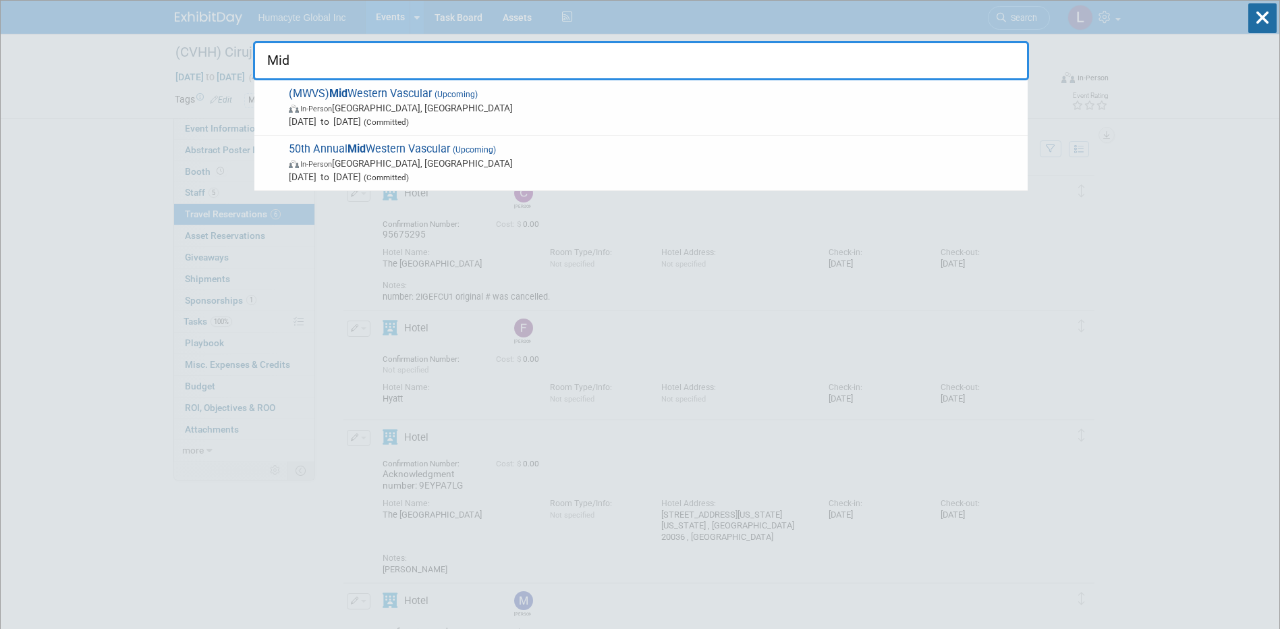
type input "Mid"
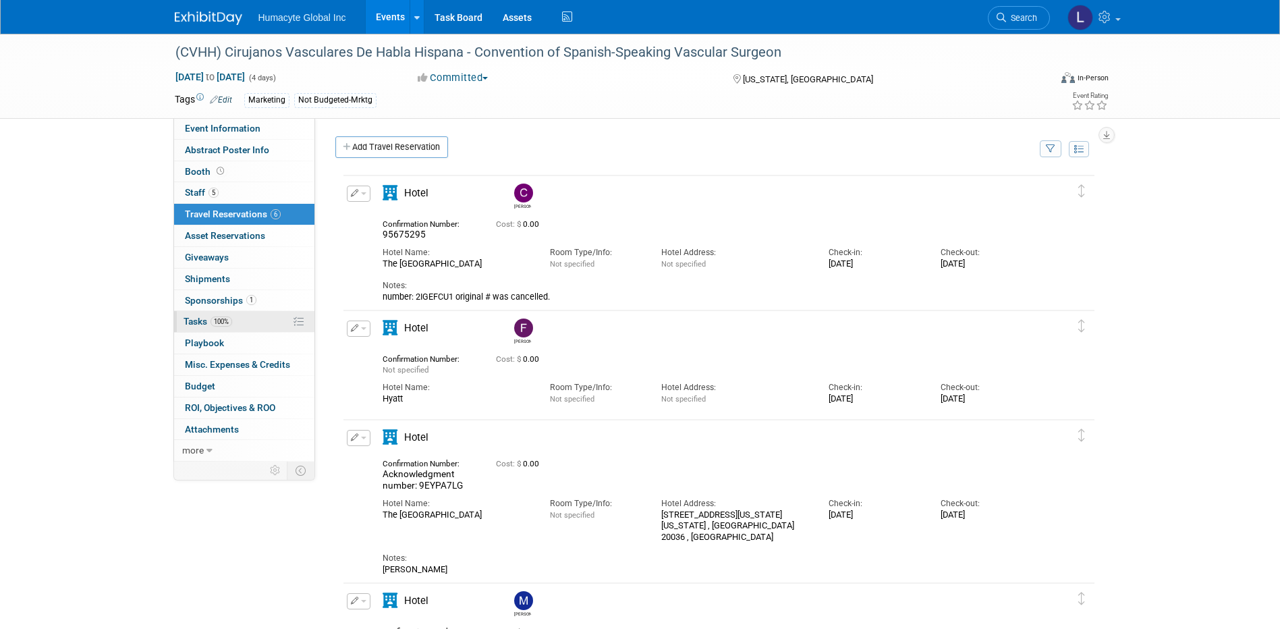
click at [202, 325] on span "Tasks 100%" at bounding box center [208, 321] width 49 height 11
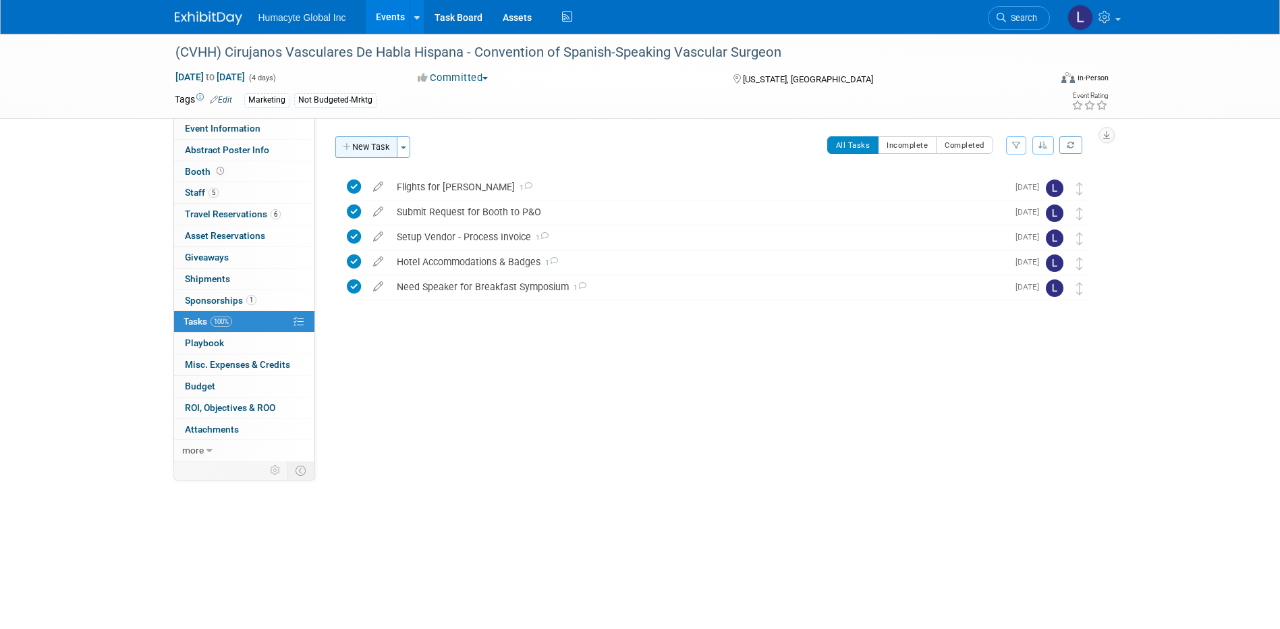
click at [375, 143] on button "New Task" at bounding box center [366, 147] width 62 height 22
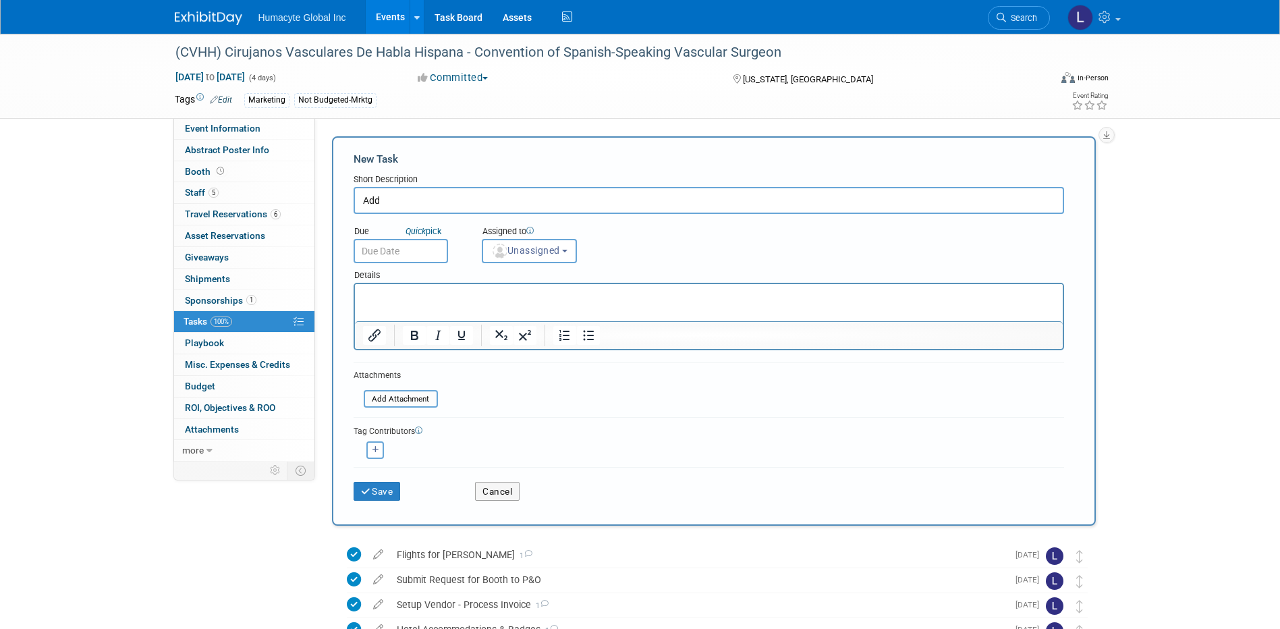
type input "Add"
click at [433, 303] on html at bounding box center [708, 293] width 708 height 19
paste body "Rich Text Area. Press ALT-0 for help."
click at [402, 203] on input "Add" at bounding box center [709, 200] width 711 height 27
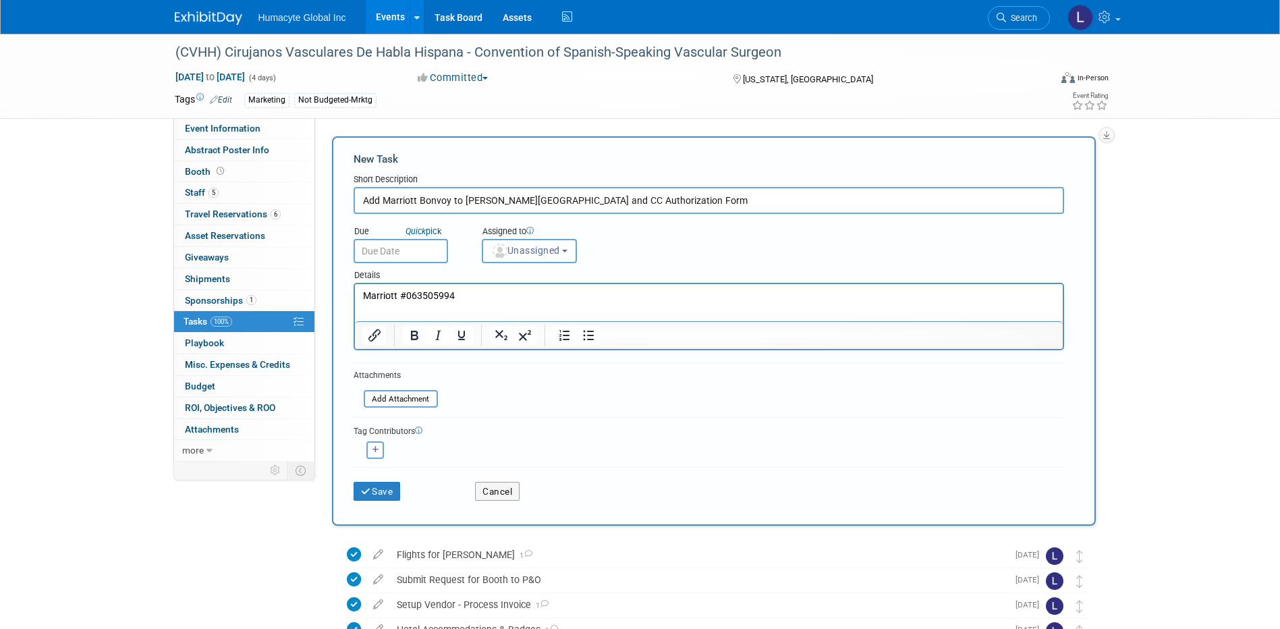
type input "Add Marriott Bonvoy to [PERSON_NAME][GEOGRAPHIC_DATA] and CC Authorization Form"
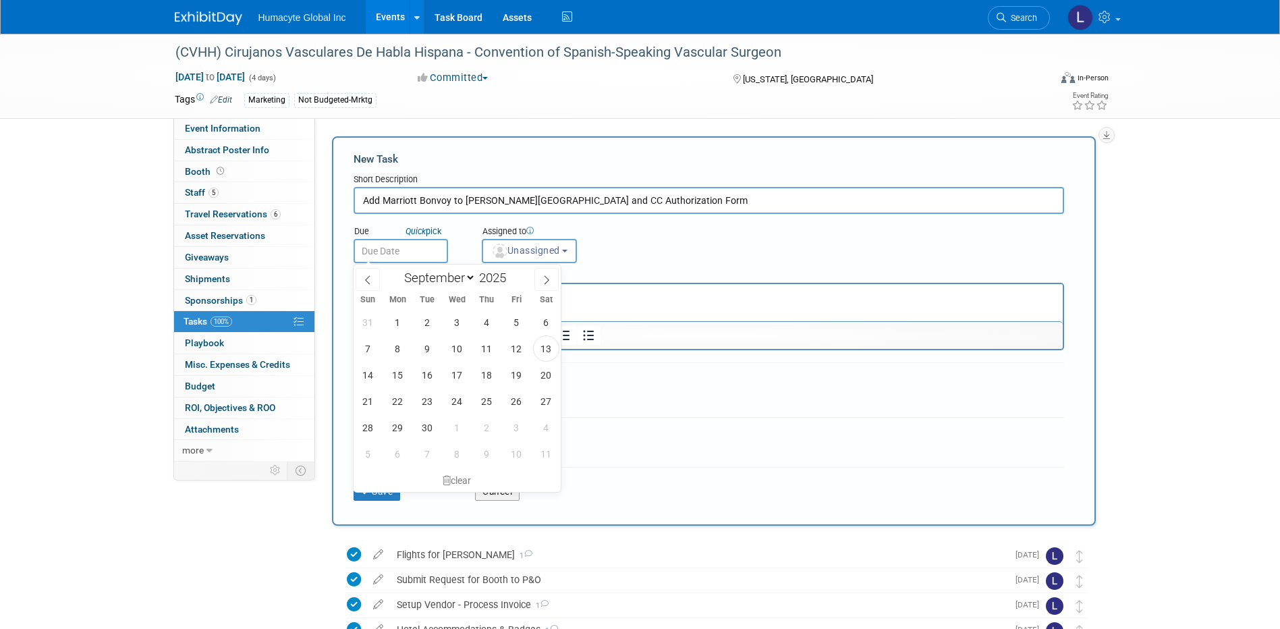
click at [396, 252] on input "text" at bounding box center [401, 251] width 95 height 24
click at [395, 379] on span "15" at bounding box center [398, 375] width 26 height 26
type input "[DATE]"
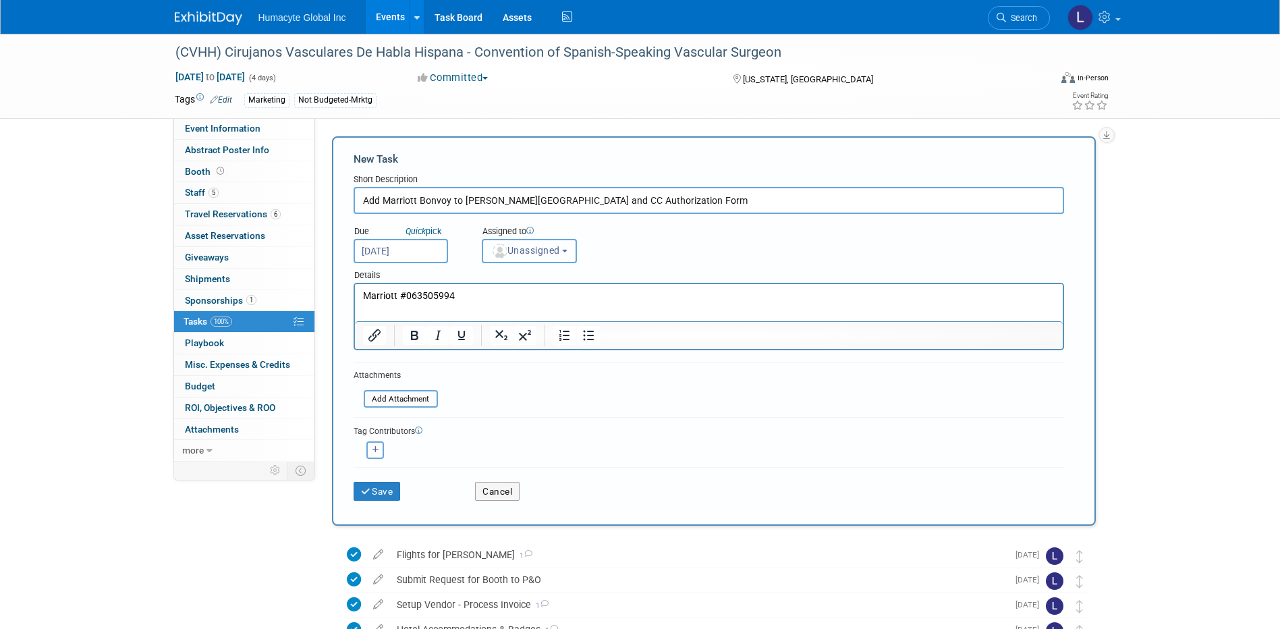
click at [512, 246] on span "Unassigned" at bounding box center [525, 250] width 69 height 11
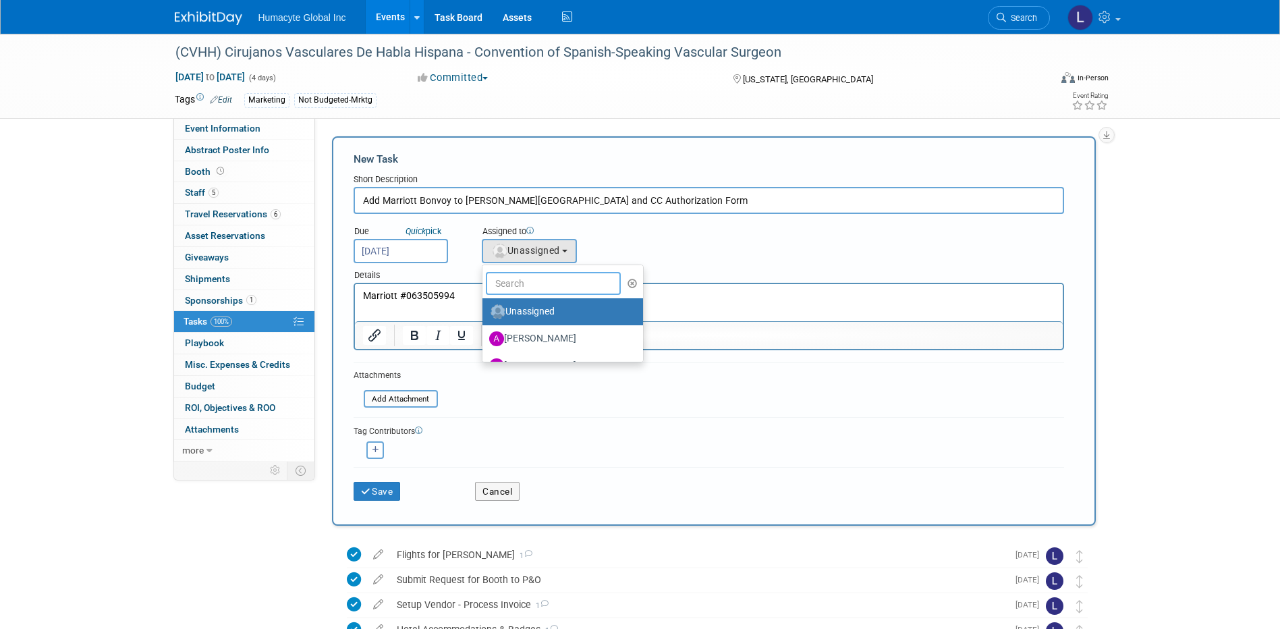
click at [534, 290] on input "text" at bounding box center [553, 283] width 135 height 23
type input "i"
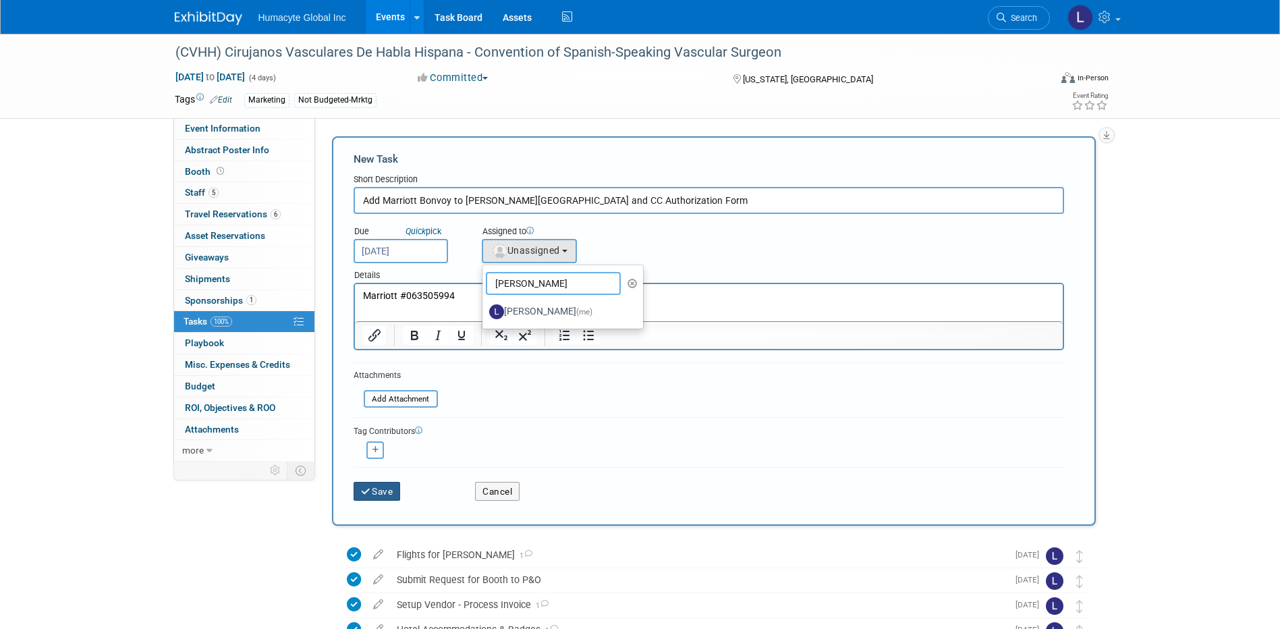
type input "[PERSON_NAME]"
click at [388, 491] on button "Save" at bounding box center [377, 491] width 47 height 19
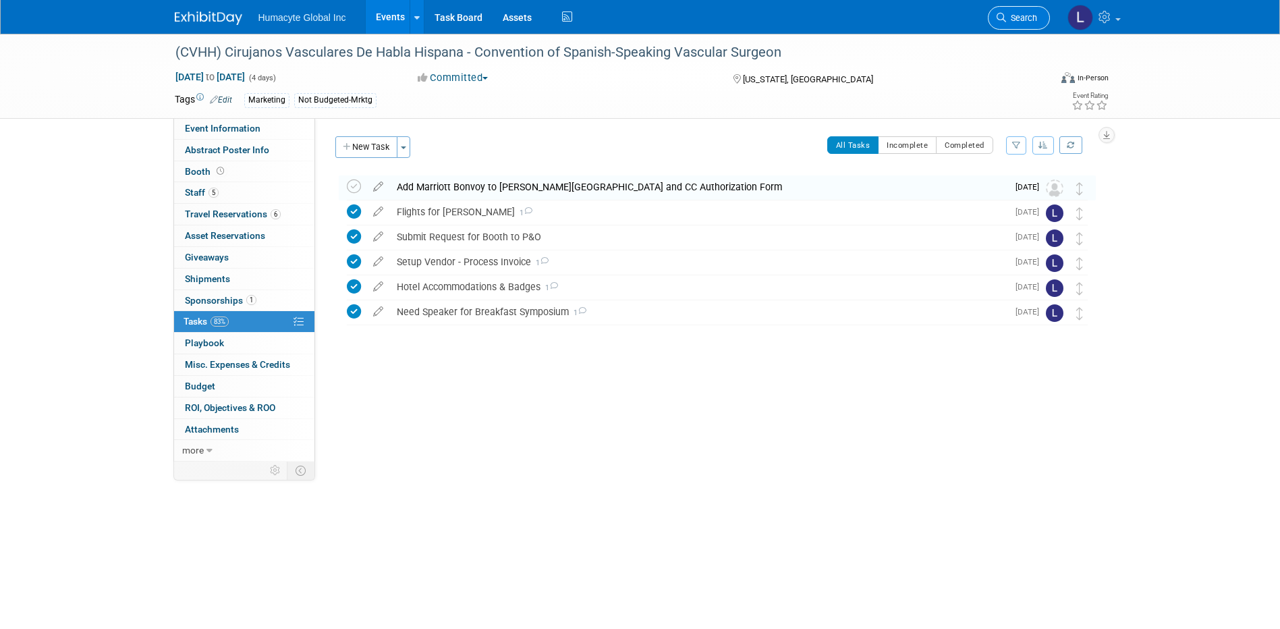
click at [1006, 16] on span "Search" at bounding box center [1021, 18] width 31 height 10
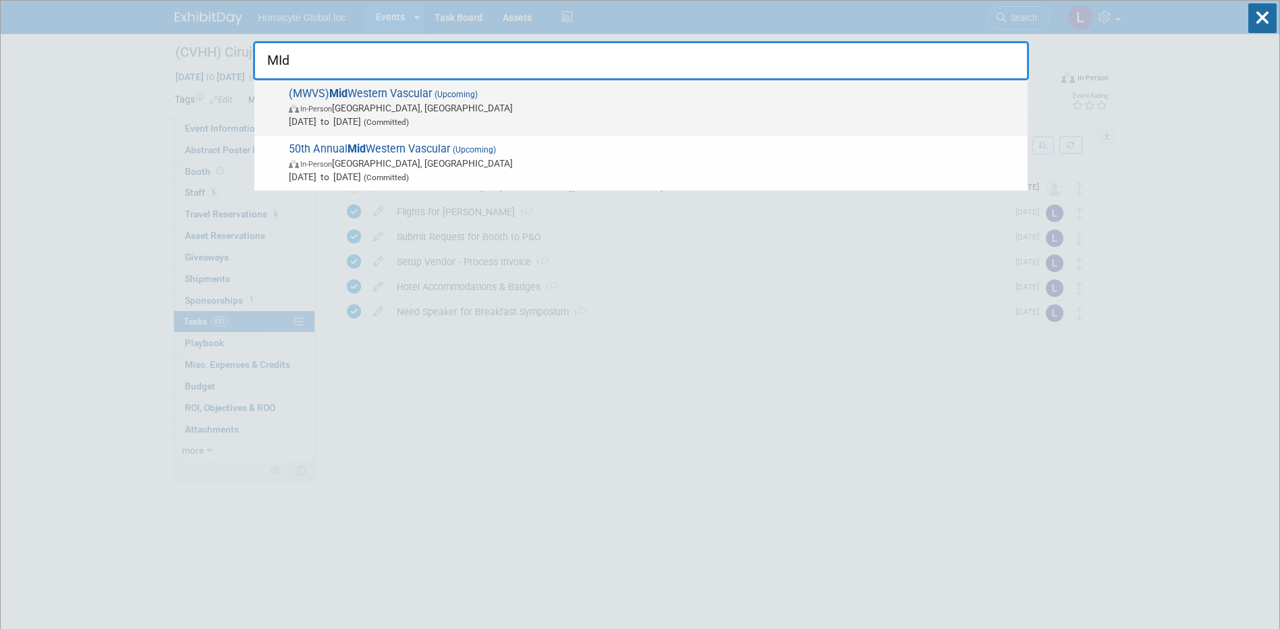
type input "MId"
click at [425, 106] on span "In-Person [GEOGRAPHIC_DATA], [GEOGRAPHIC_DATA]" at bounding box center [655, 108] width 732 height 14
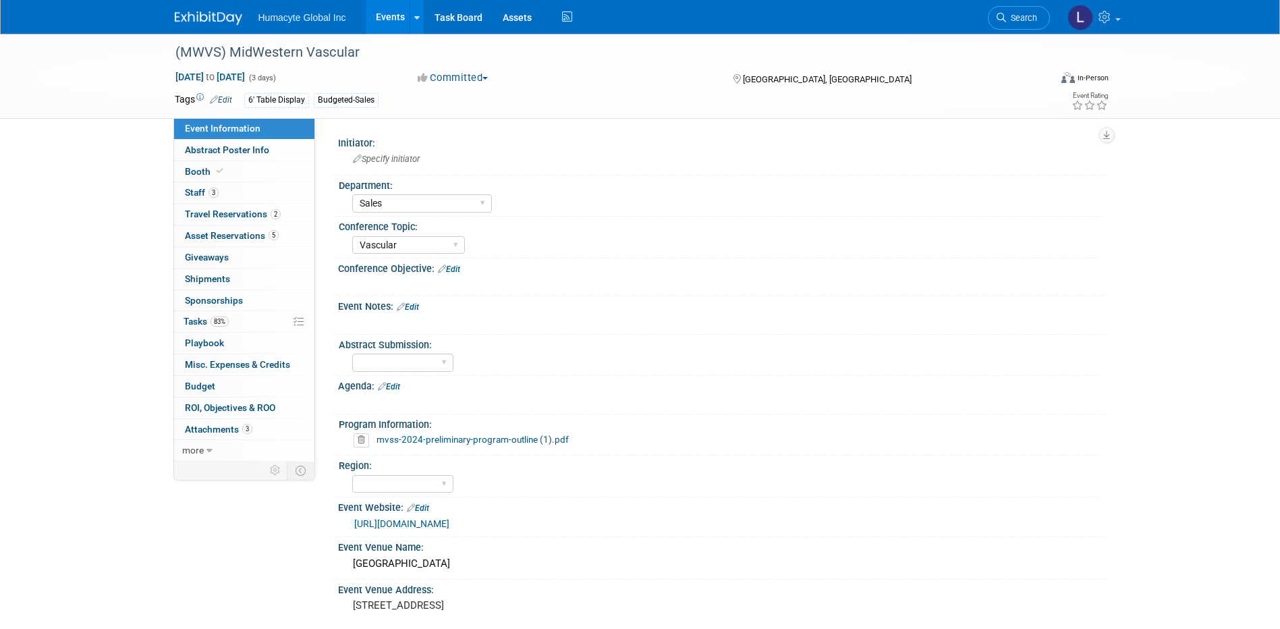
select select "Sales"
select select "Vascular"
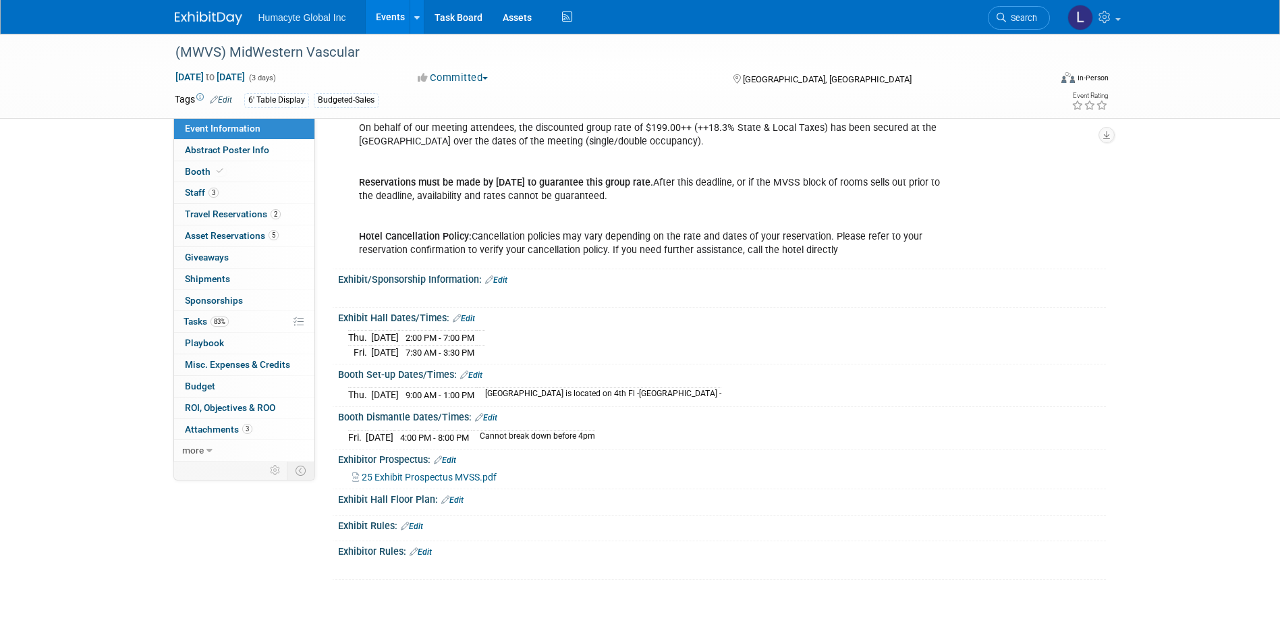
scroll to position [675, 0]
